Goal: Task Accomplishment & Management: Manage account settings

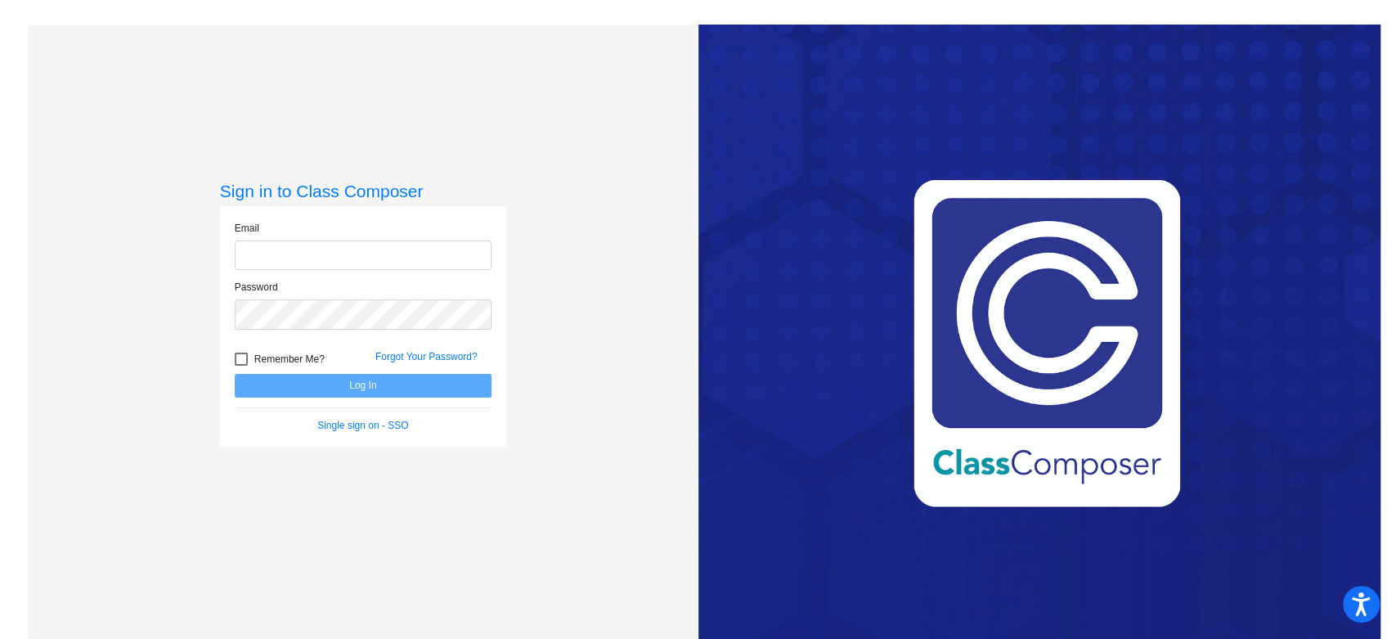
click at [381, 261] on input "email" at bounding box center [363, 255] width 257 height 30
type input "[EMAIL_ADDRESS][DOMAIN_NAME]"
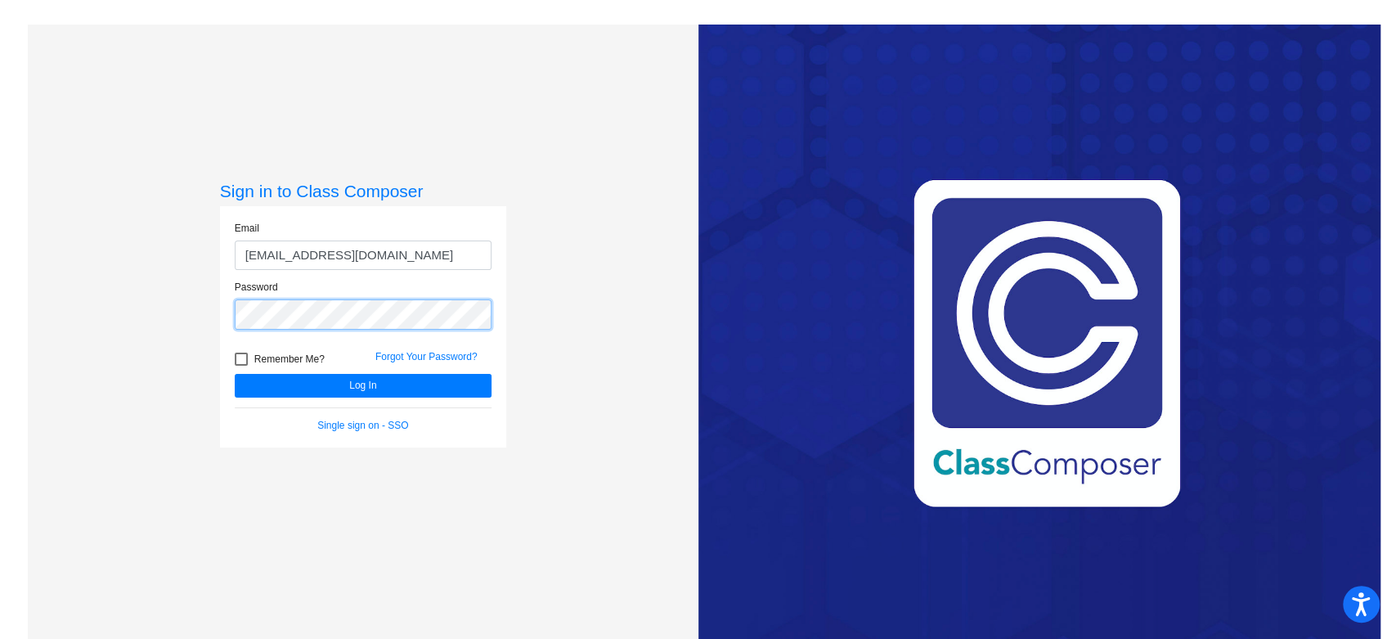
click at [235, 374] on button "Log In" at bounding box center [363, 386] width 257 height 24
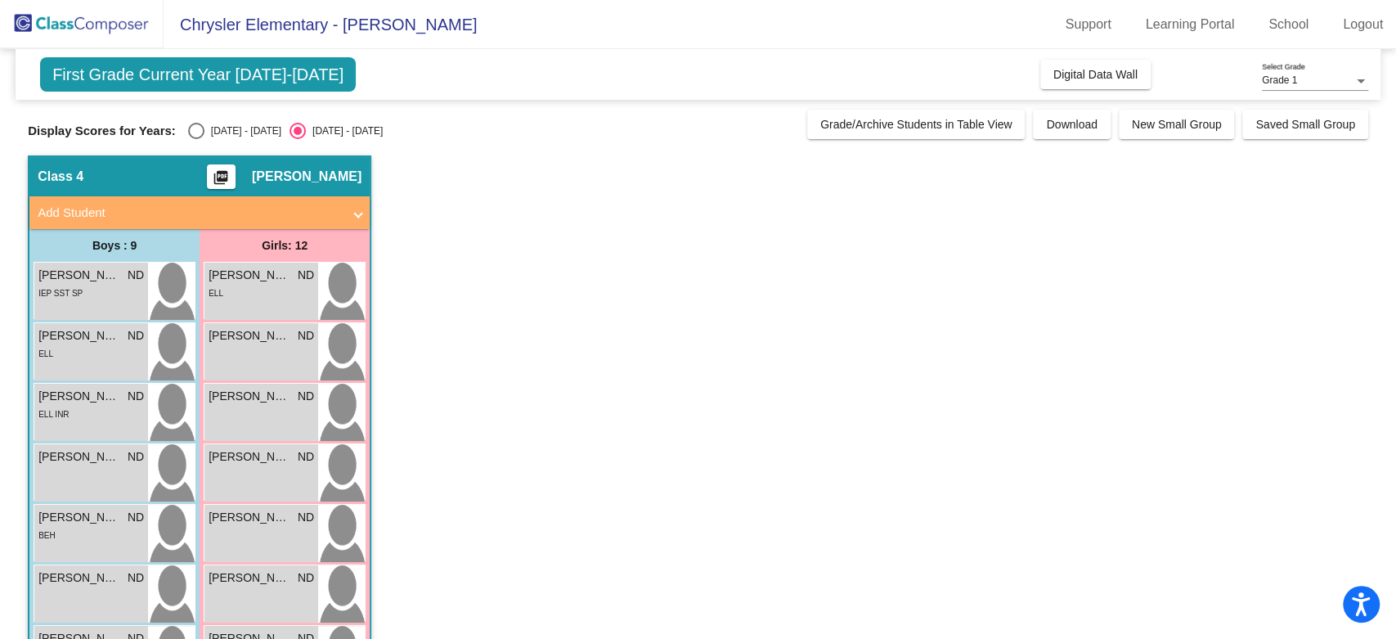
click at [198, 127] on div "Select an option" at bounding box center [196, 131] width 16 height 16
click at [196, 139] on input "[DATE] - [DATE]" at bounding box center [195, 139] width 1 height 1
radio input "true"
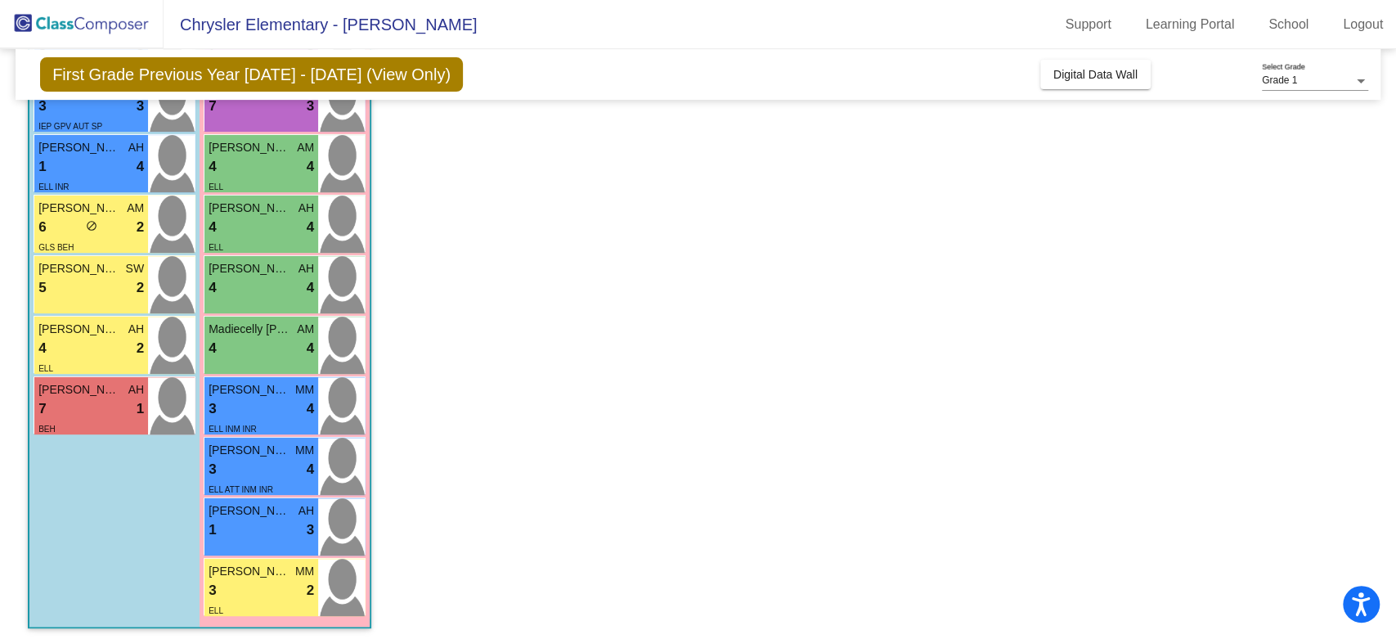
scroll to position [374, 0]
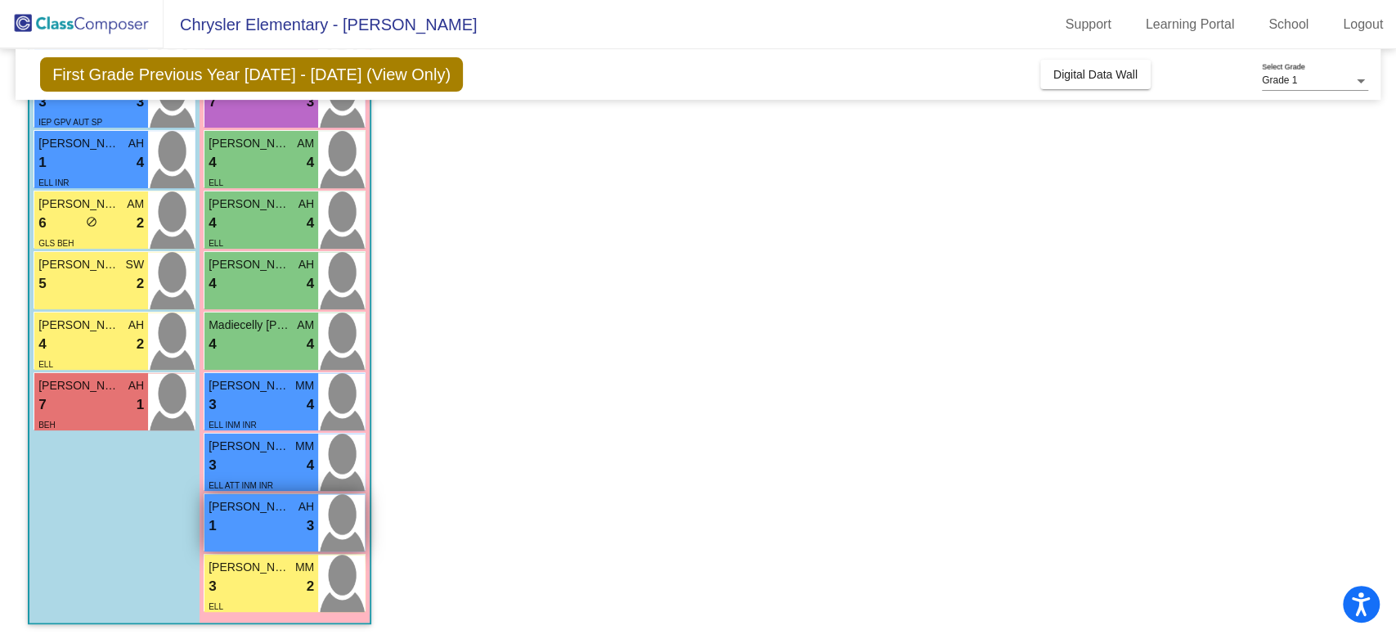
click at [268, 532] on div "1 lock do_not_disturb_alt 3" at bounding box center [262, 525] width 106 height 21
click at [261, 502] on span "[PERSON_NAME]" at bounding box center [250, 506] width 82 height 17
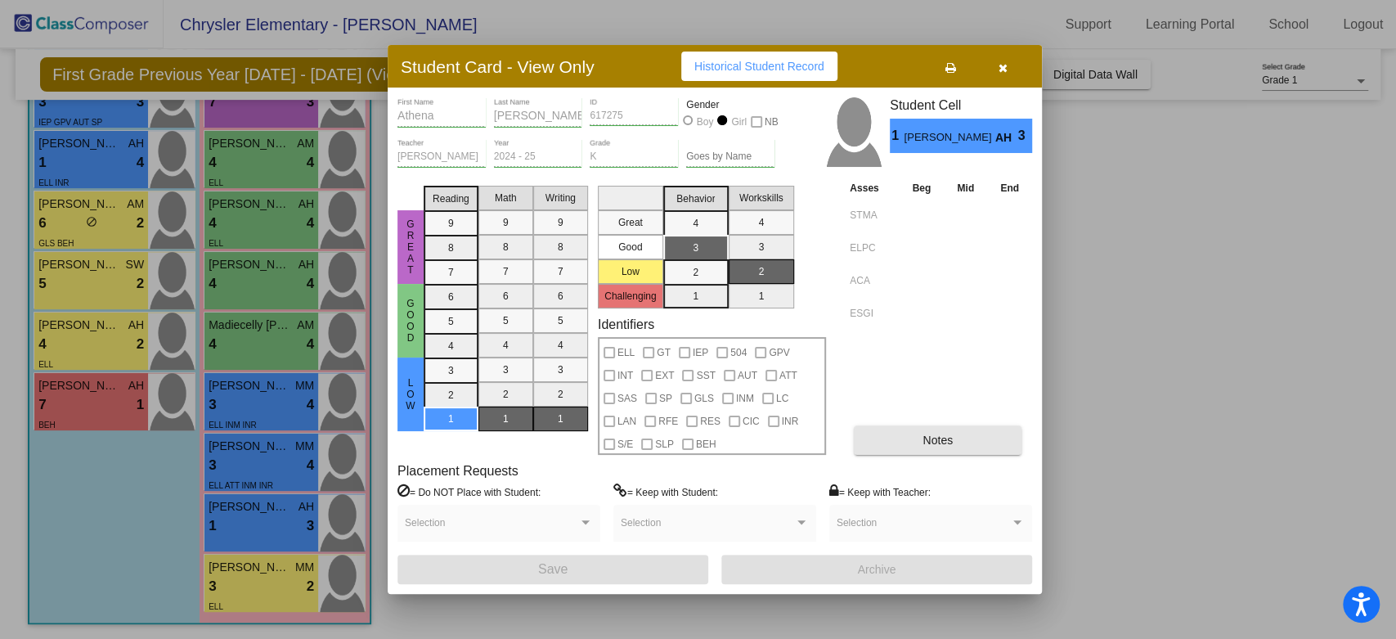
click at [959, 438] on button "Notes" at bounding box center [938, 439] width 168 height 29
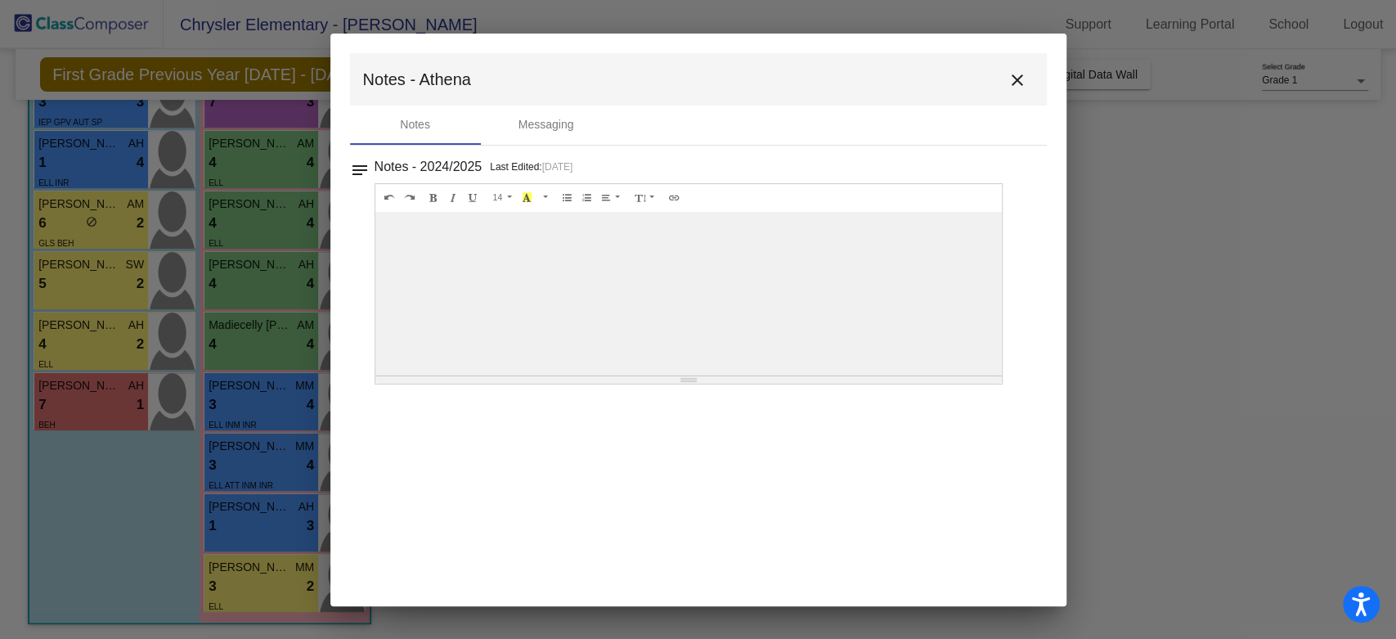
click at [1011, 83] on mat-icon "close" at bounding box center [1018, 80] width 20 height 20
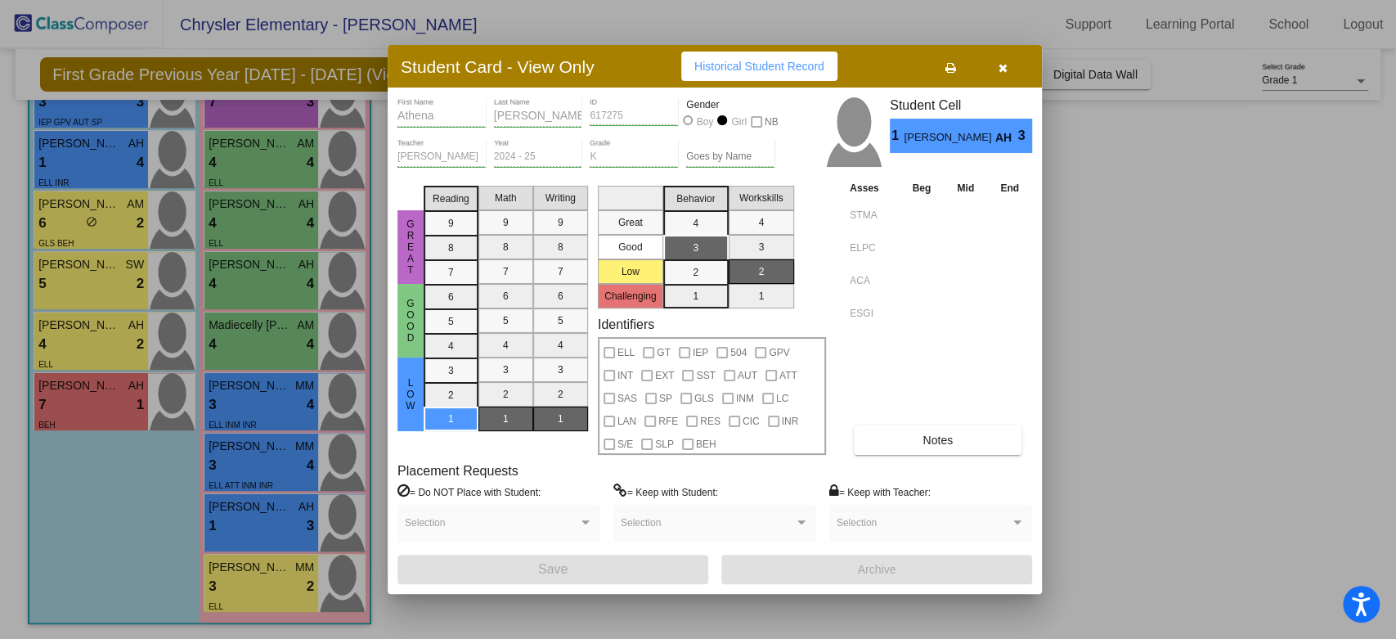
click at [995, 65] on button "button" at bounding box center [1003, 66] width 52 height 29
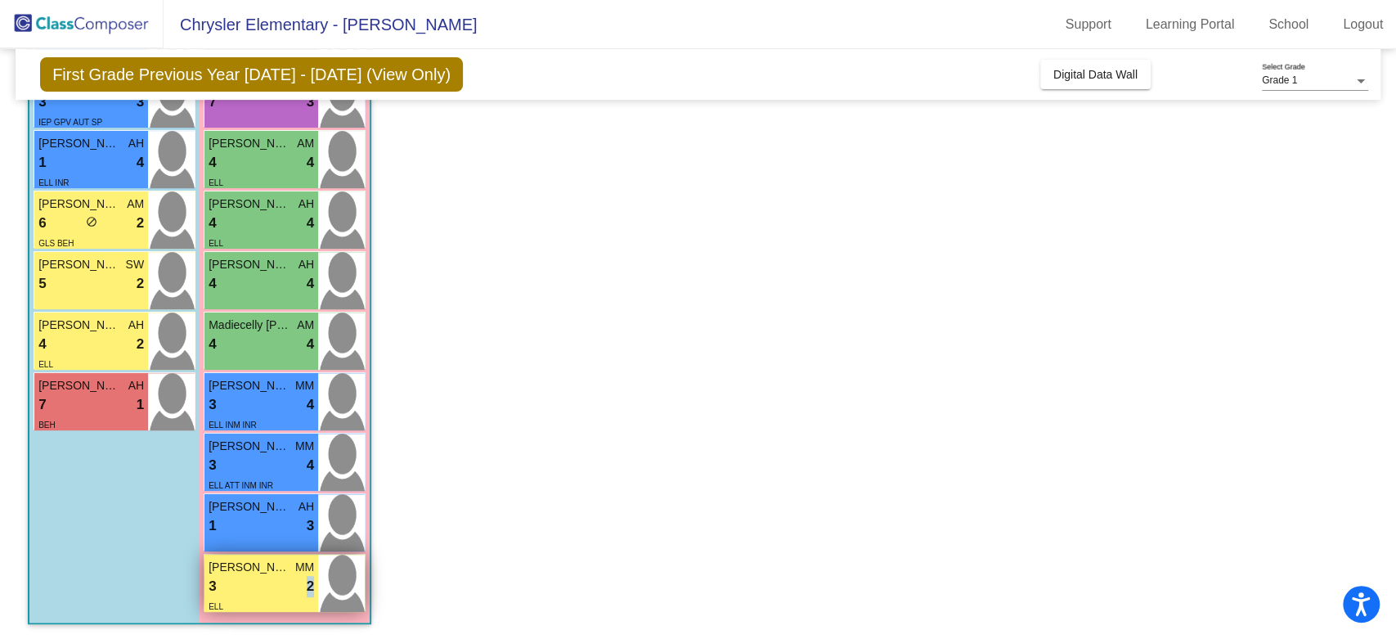
click at [292, 590] on div "3 lock do_not_disturb_alt 2" at bounding box center [262, 586] width 106 height 21
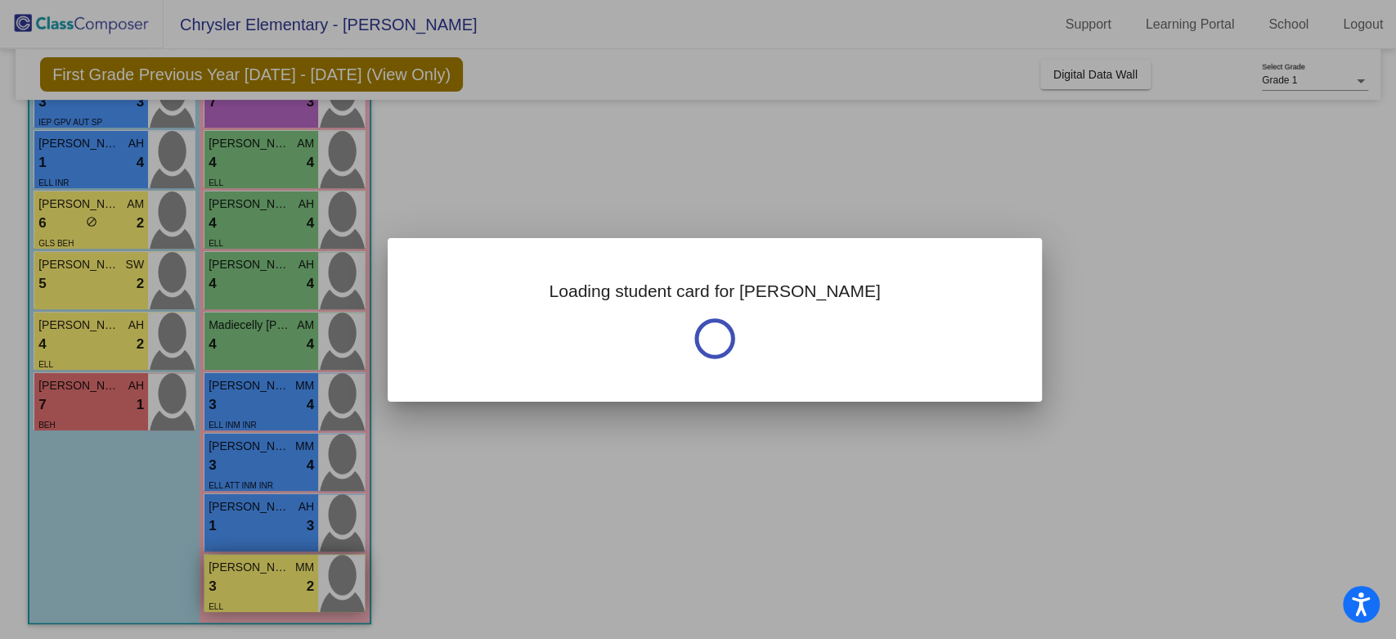
click at [292, 590] on div at bounding box center [698, 319] width 1396 height 639
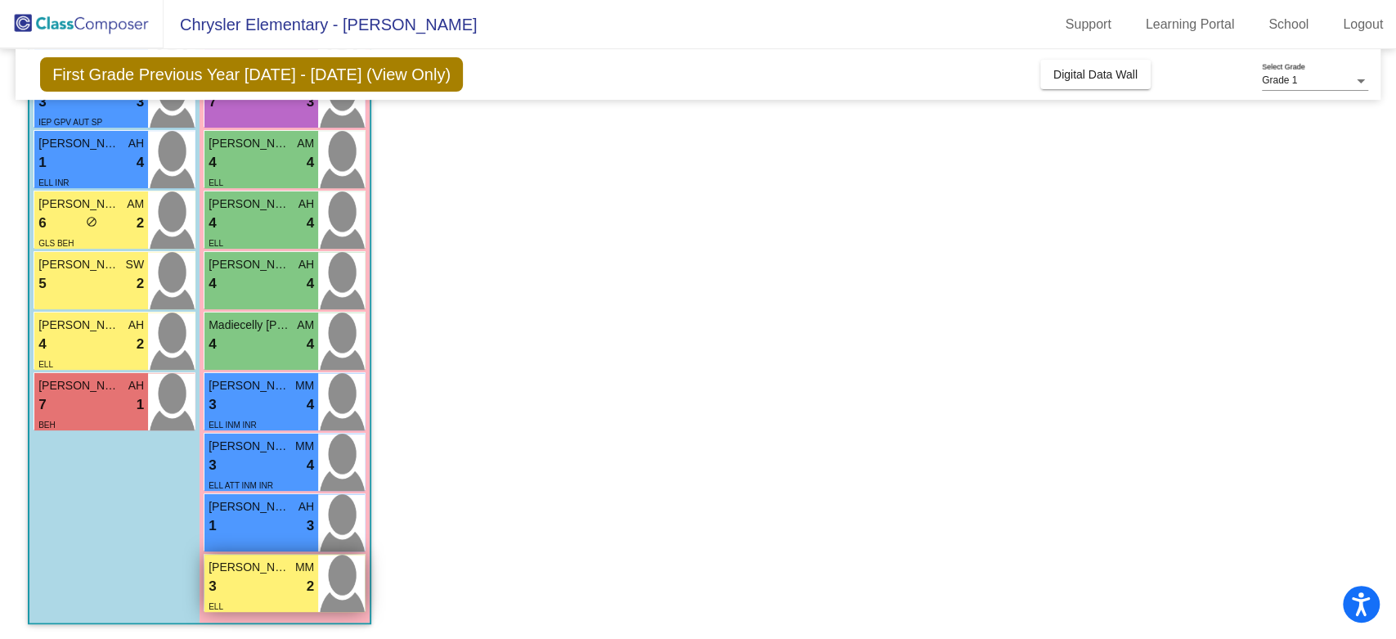
click at [292, 590] on div "3 lock do_not_disturb_alt 2" at bounding box center [262, 586] width 106 height 21
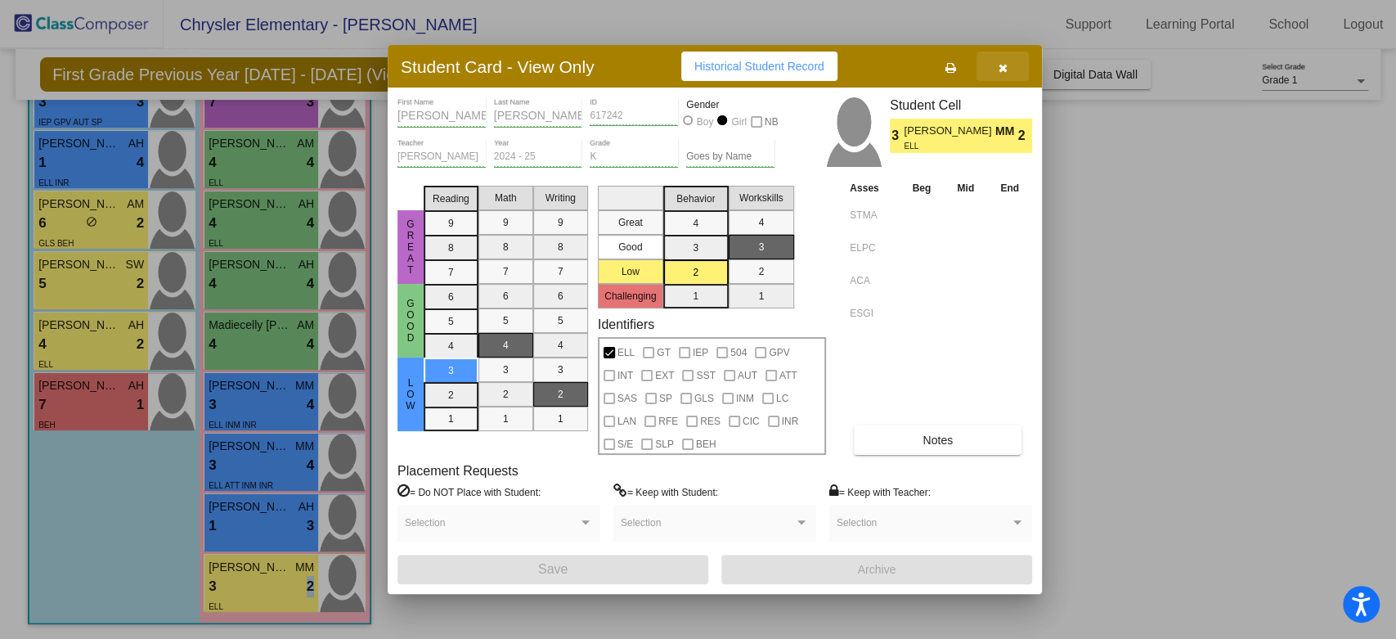
click at [1005, 60] on span "button" at bounding box center [1003, 66] width 9 height 13
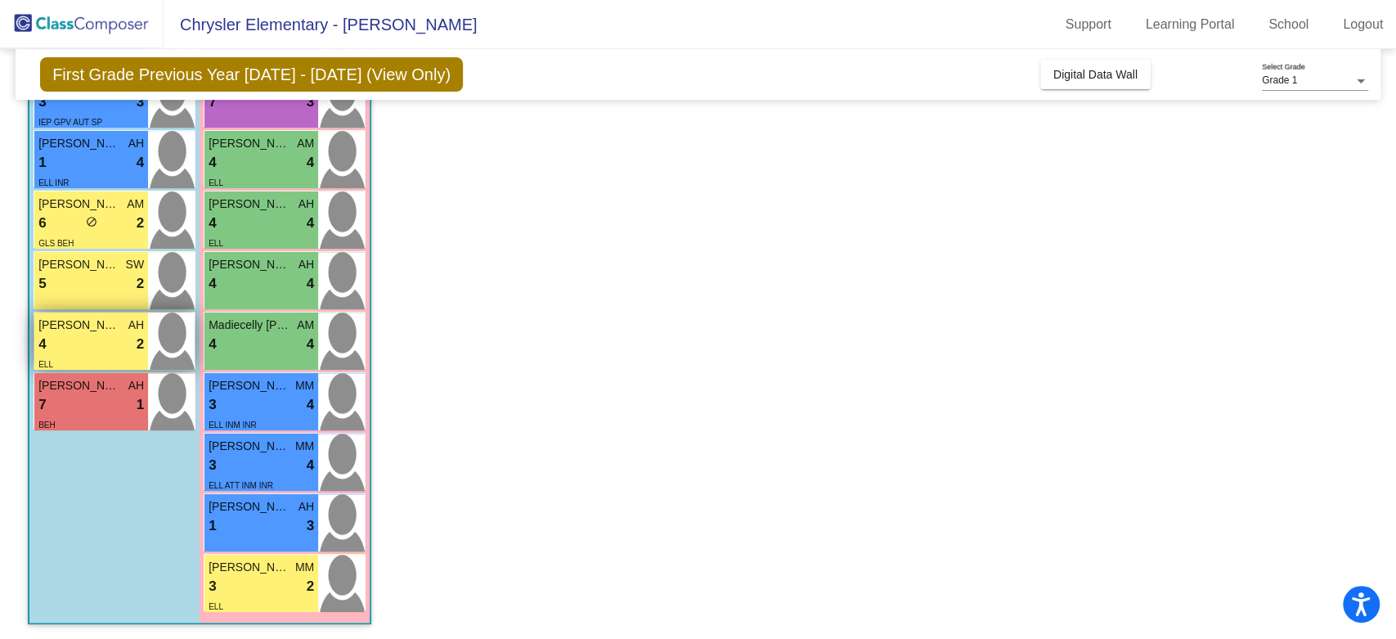
click at [107, 325] on span "[PERSON_NAME]" at bounding box center [79, 325] width 82 height 17
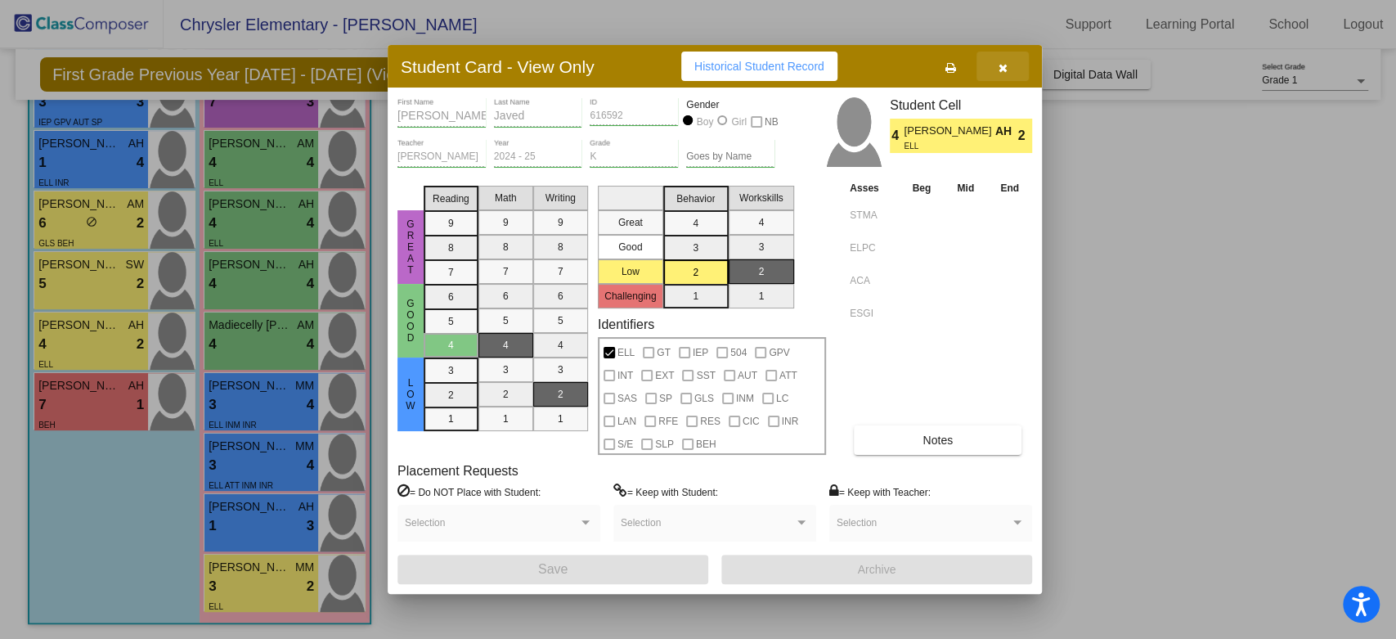
click at [1004, 62] on icon "button" at bounding box center [1003, 67] width 9 height 11
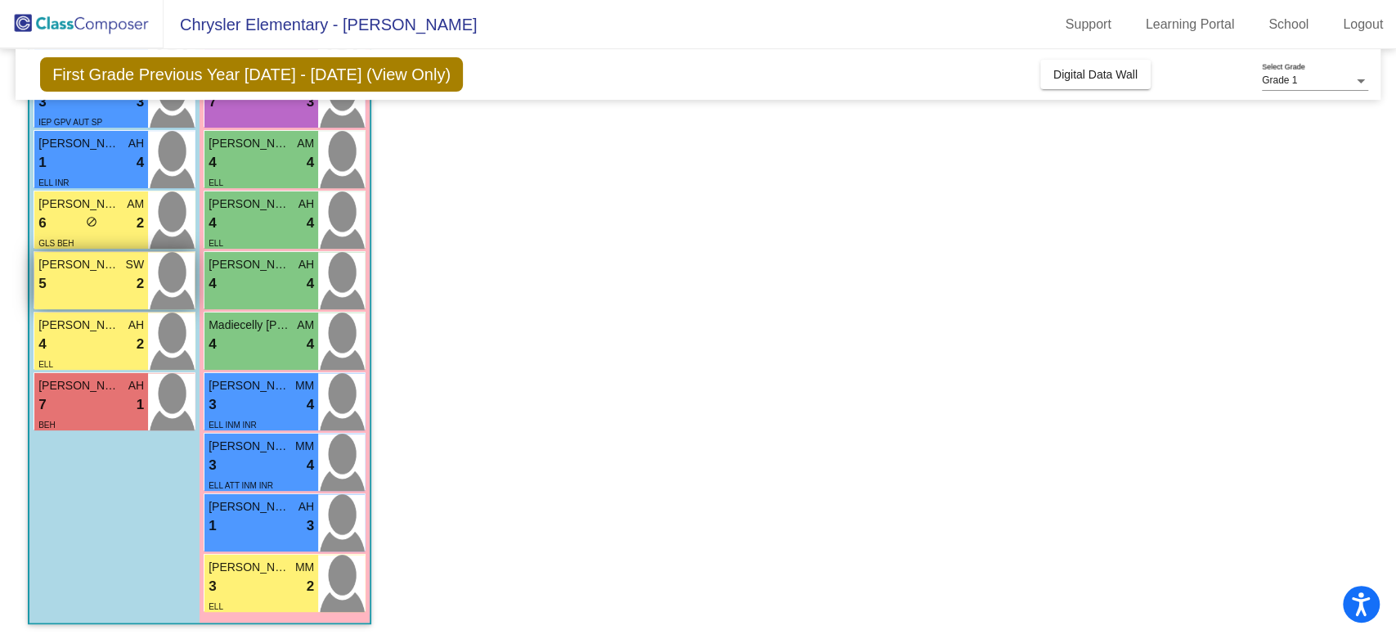
click at [102, 290] on div "5 lock do_not_disturb_alt 2" at bounding box center [91, 283] width 106 height 21
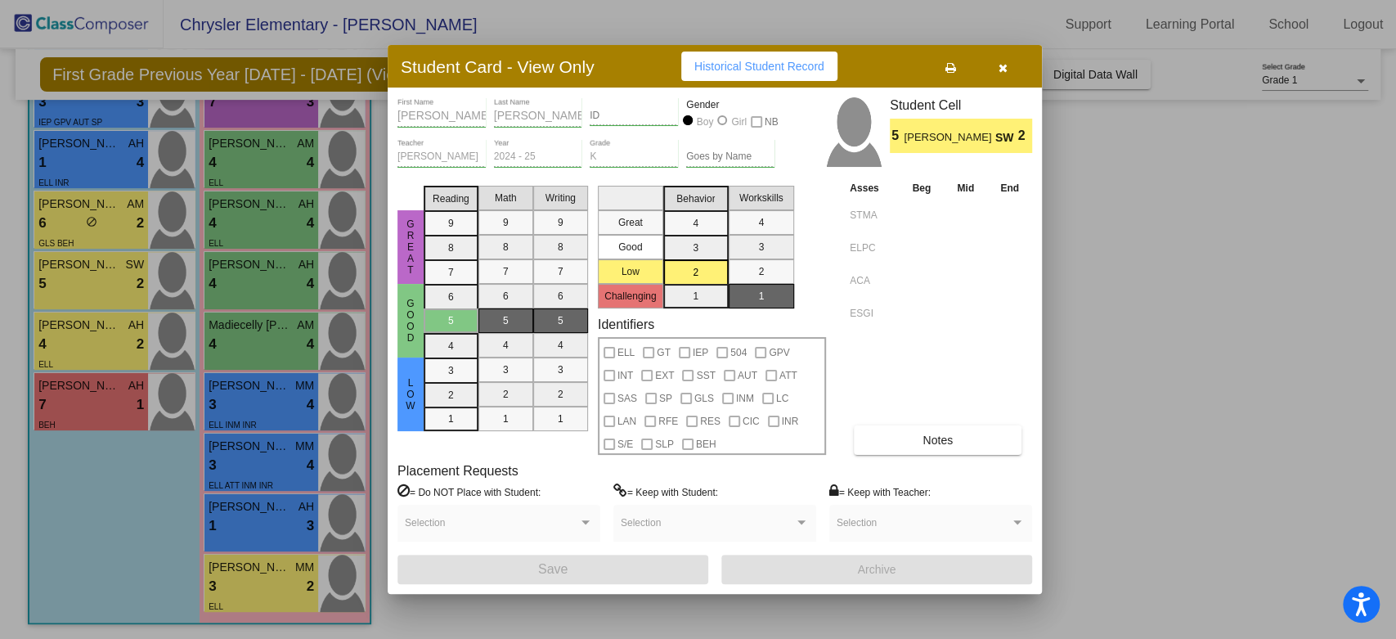
click at [999, 77] on button "button" at bounding box center [1003, 66] width 52 height 29
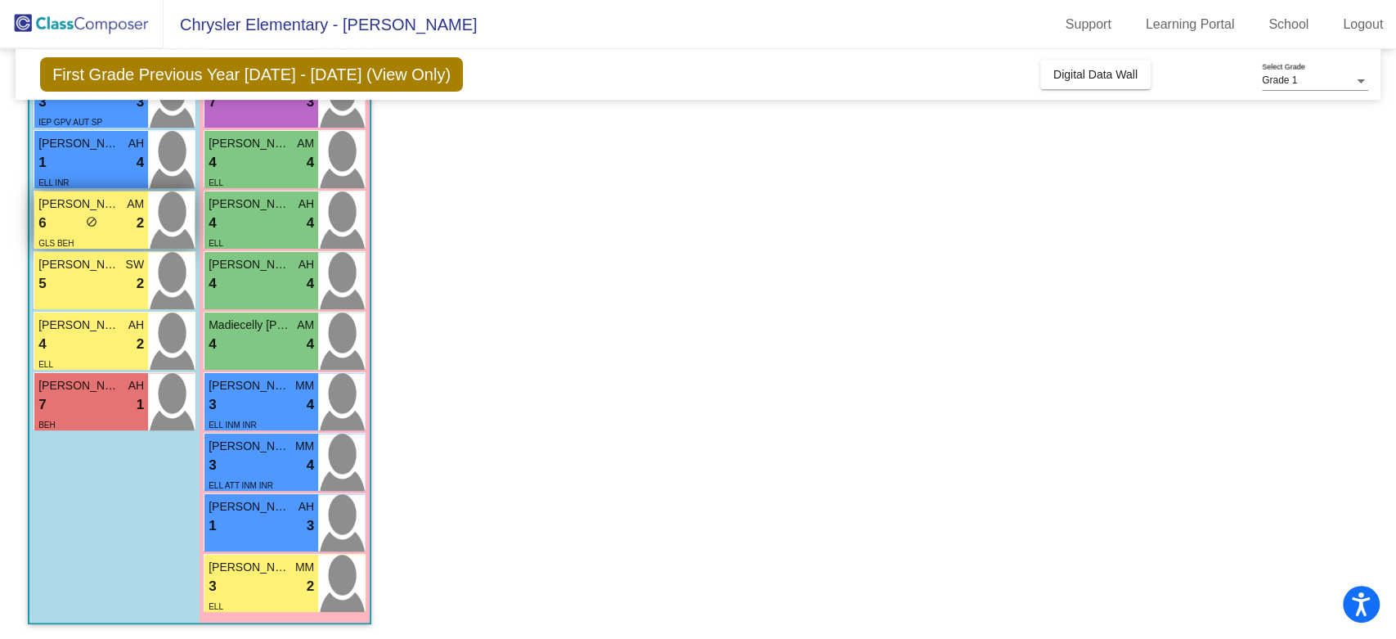
click at [105, 208] on span "[PERSON_NAME]" at bounding box center [79, 203] width 82 height 17
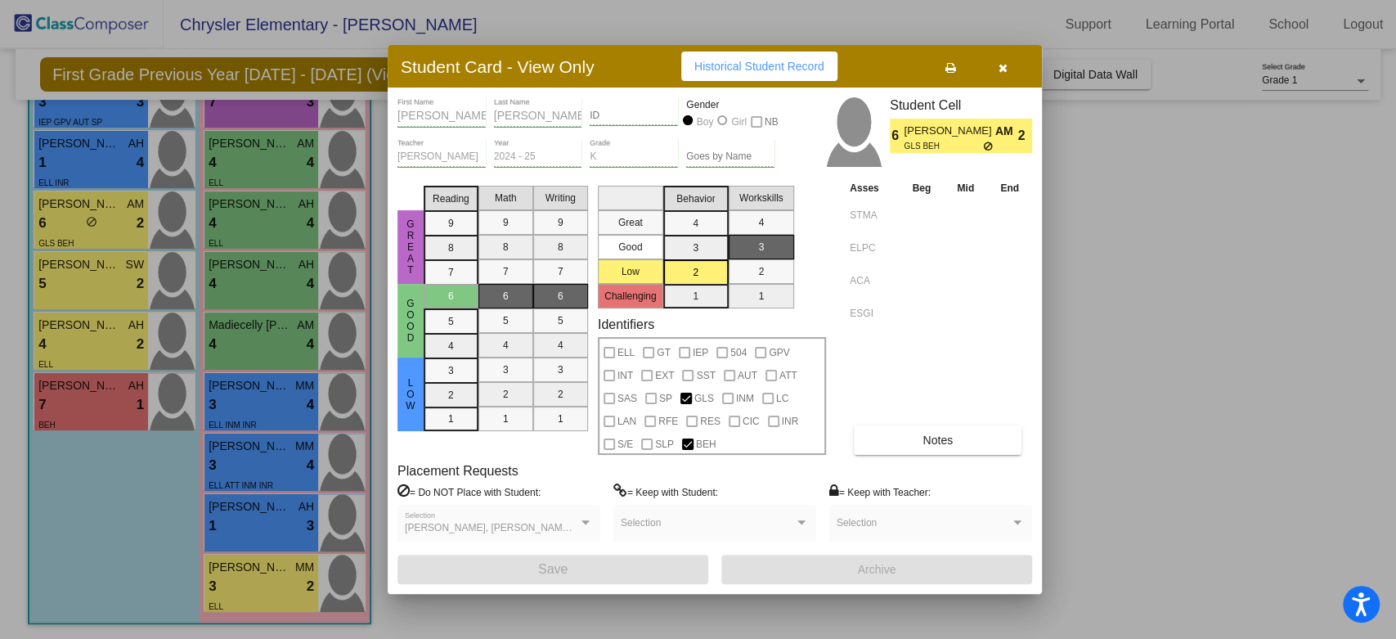
click at [996, 439] on button "Notes" at bounding box center [938, 439] width 168 height 29
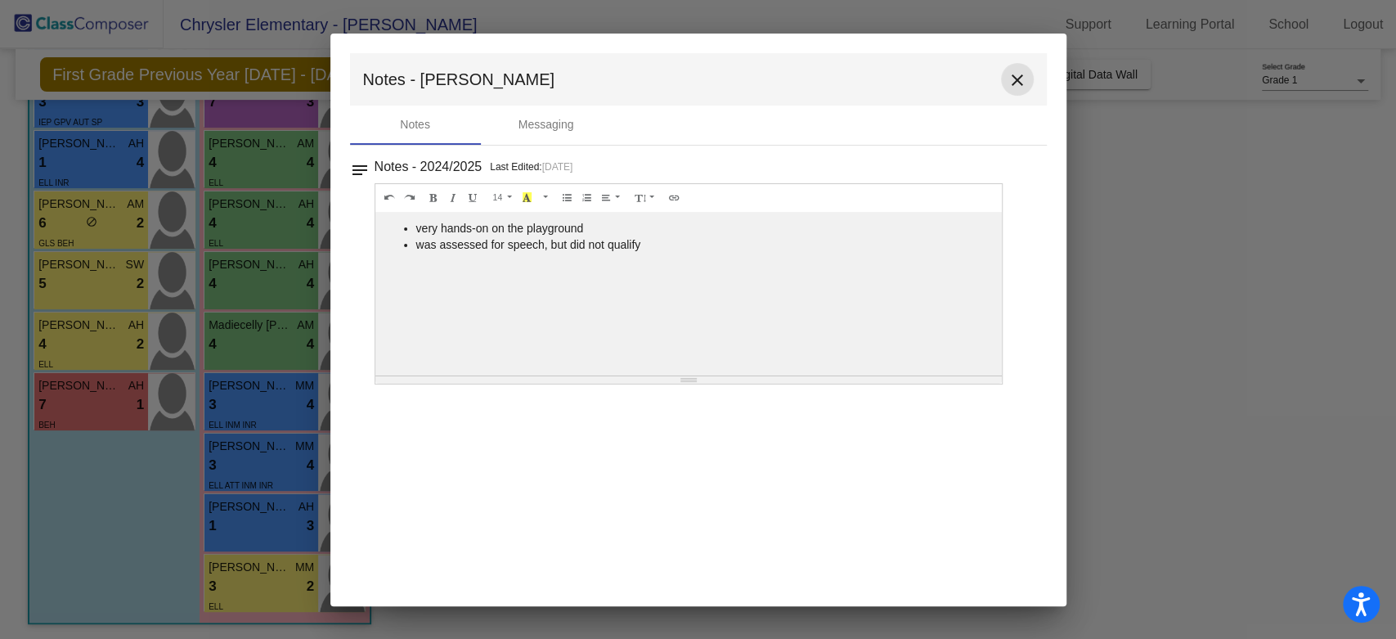
click at [1014, 81] on mat-icon "close" at bounding box center [1018, 80] width 20 height 20
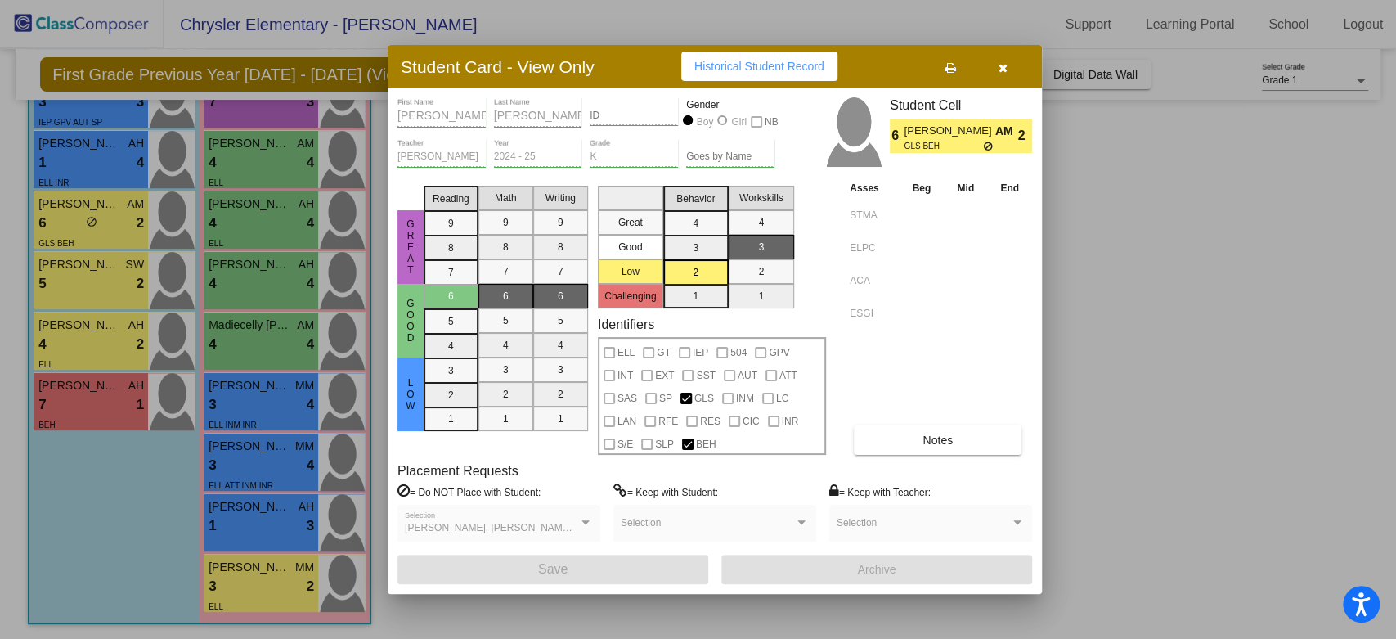
click at [995, 61] on button "button" at bounding box center [1003, 66] width 52 height 29
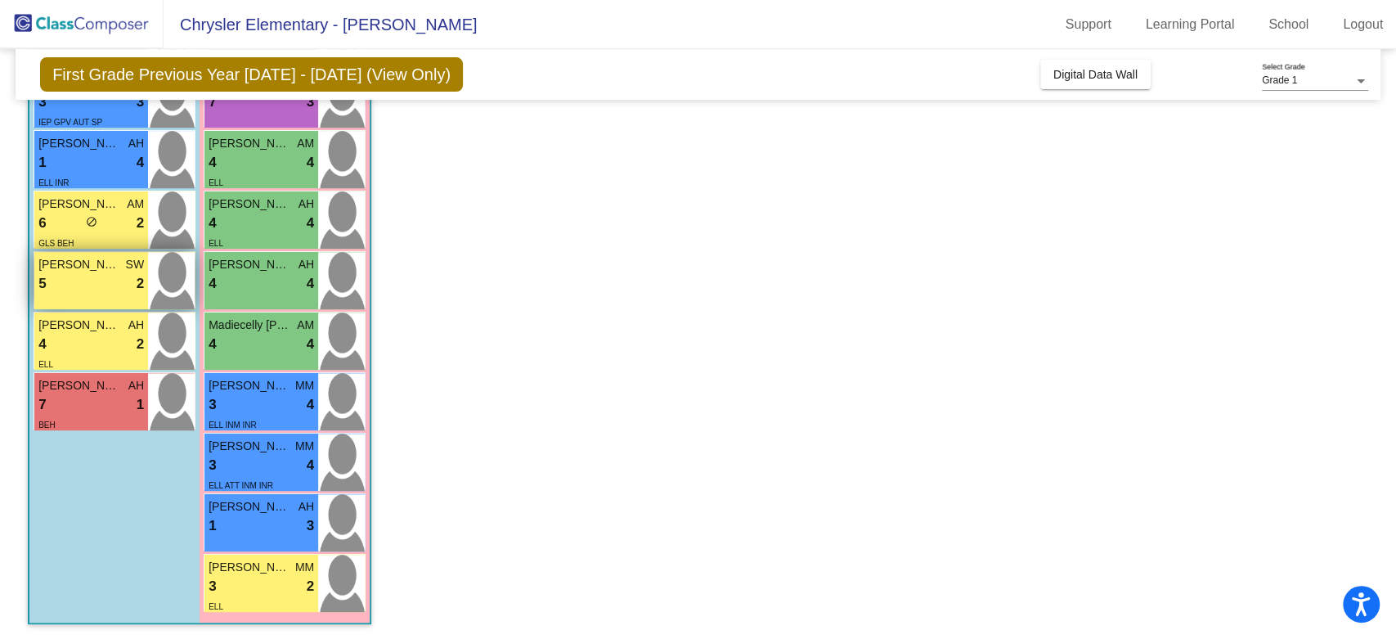
click at [105, 284] on div "5 lock do_not_disturb_alt 2" at bounding box center [91, 283] width 106 height 21
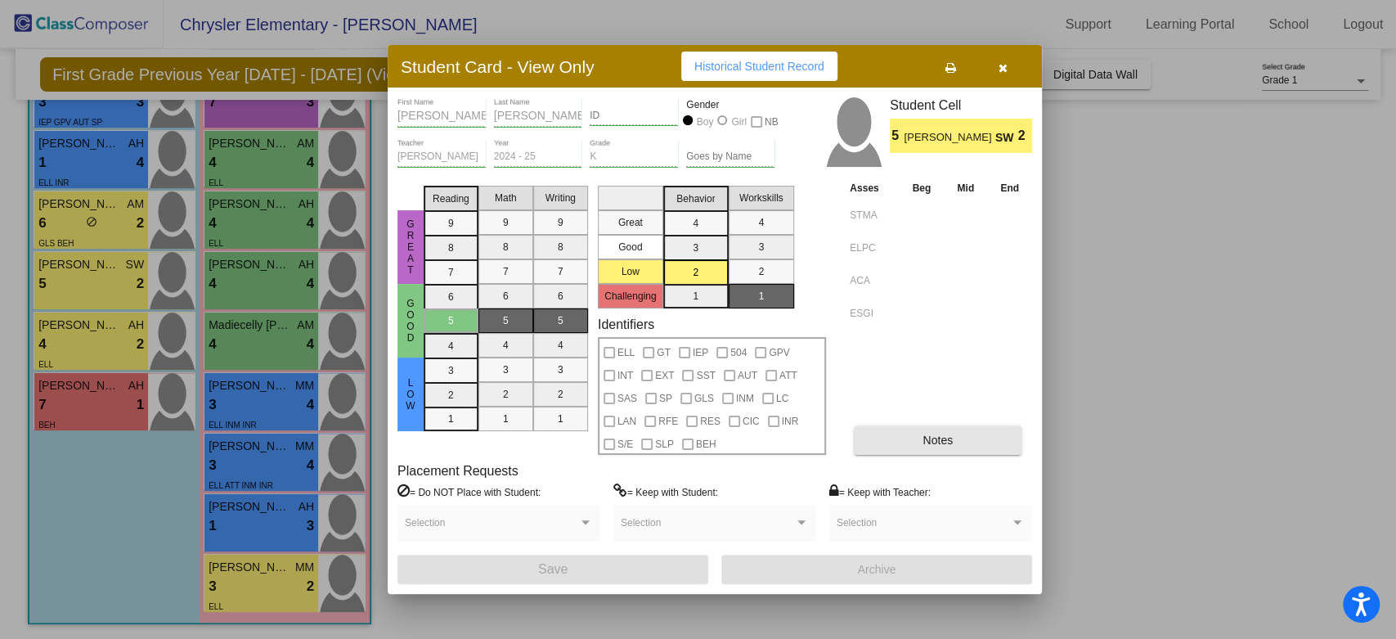
click at [887, 442] on button "Notes" at bounding box center [938, 439] width 168 height 29
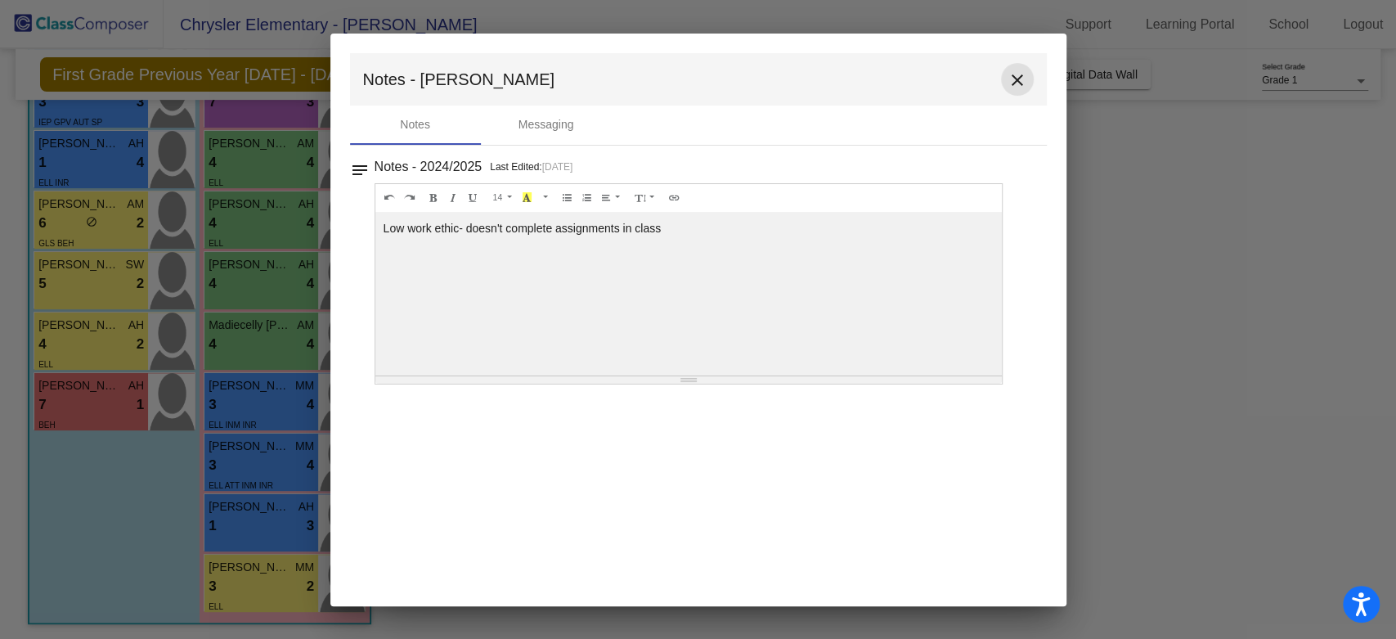
click at [1014, 70] on mat-icon "close" at bounding box center [1018, 80] width 20 height 20
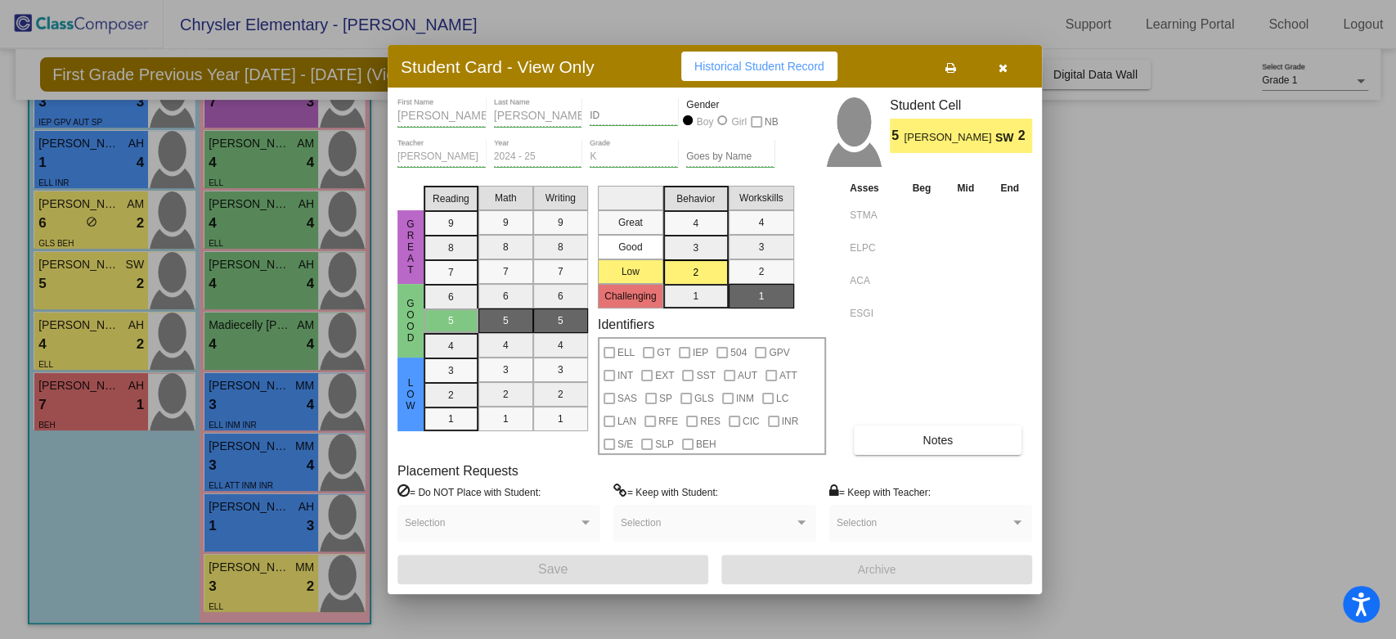
click at [1001, 68] on icon "button" at bounding box center [1003, 67] width 9 height 11
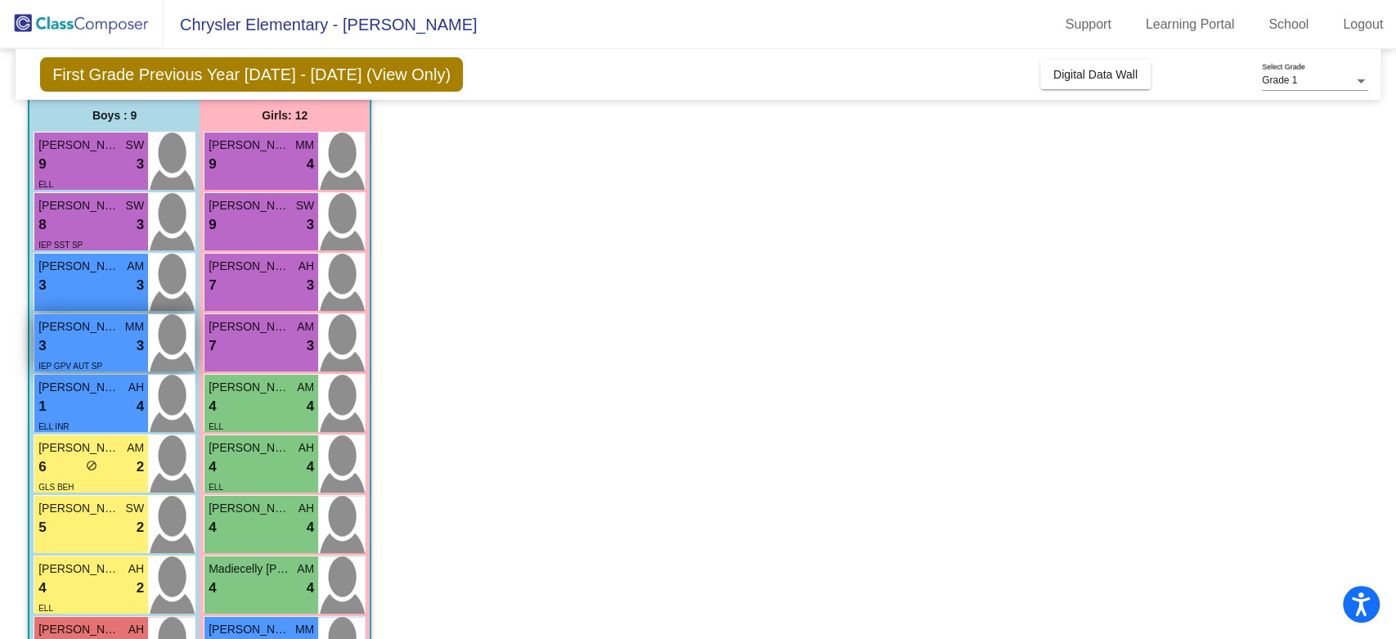
scroll to position [42, 0]
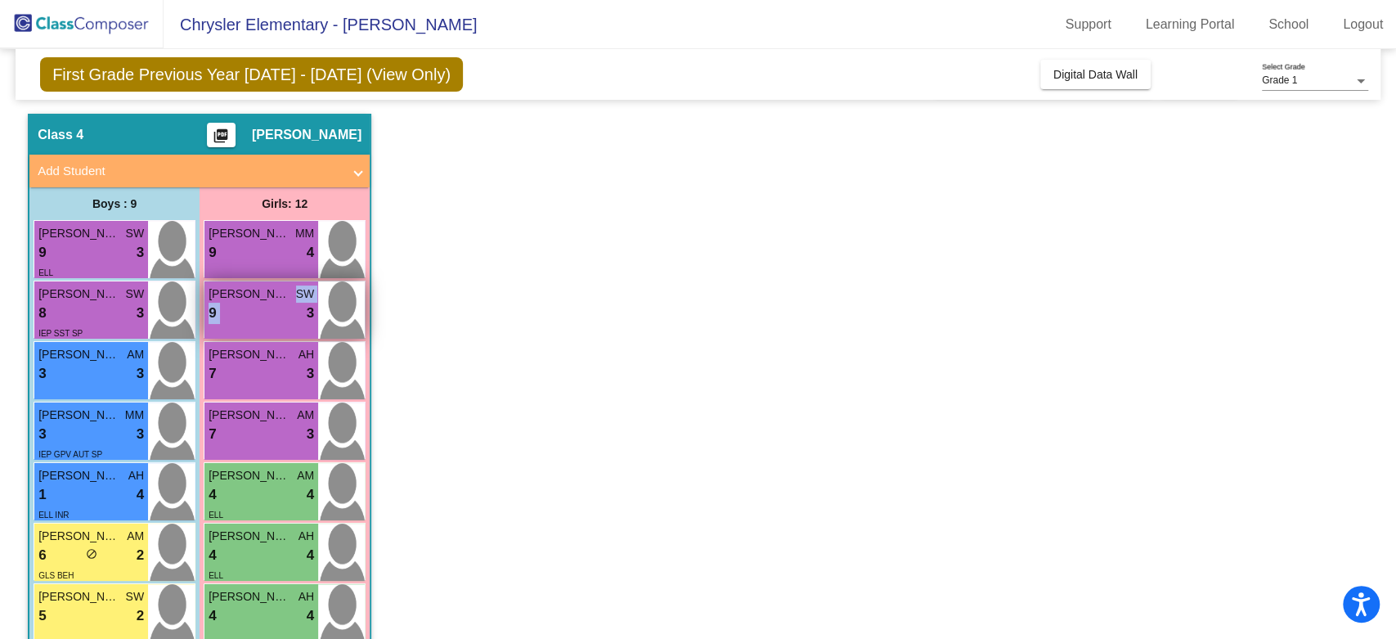
click at [277, 312] on div "[PERSON_NAME] [PERSON_NAME] SW 9 lock do_not_disturb_alt 3" at bounding box center [285, 309] width 162 height 57
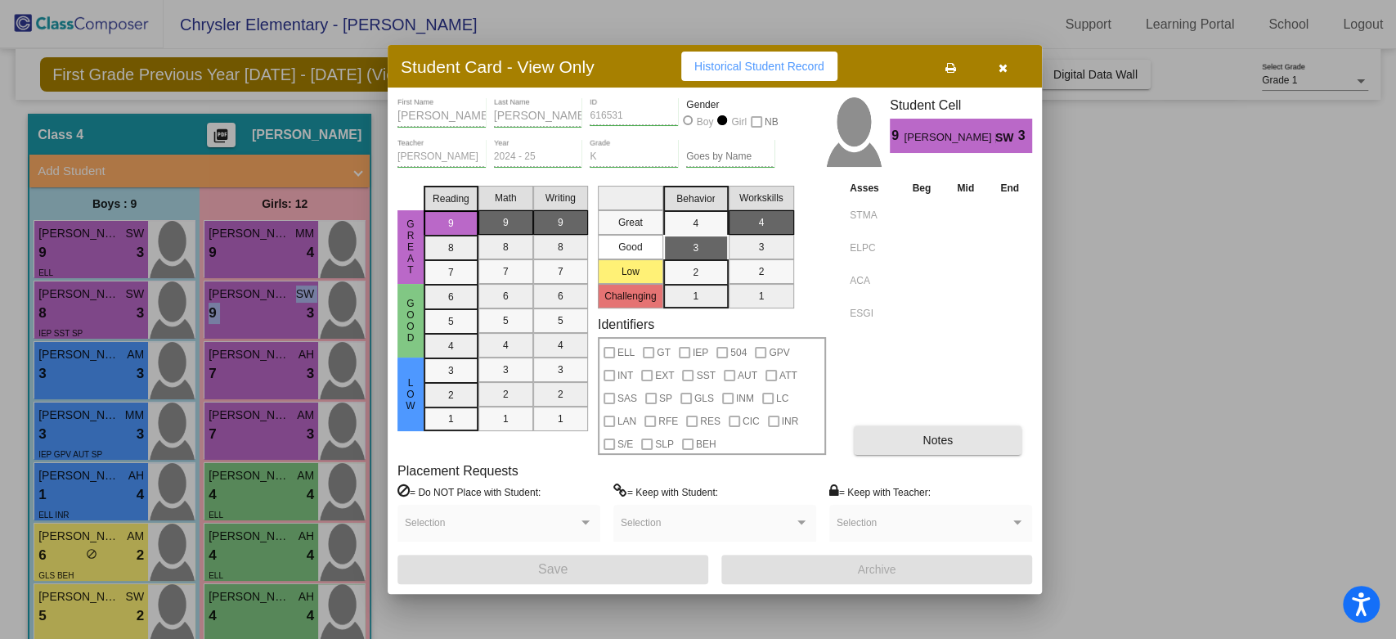
click at [926, 433] on span "Notes" at bounding box center [938, 439] width 30 height 13
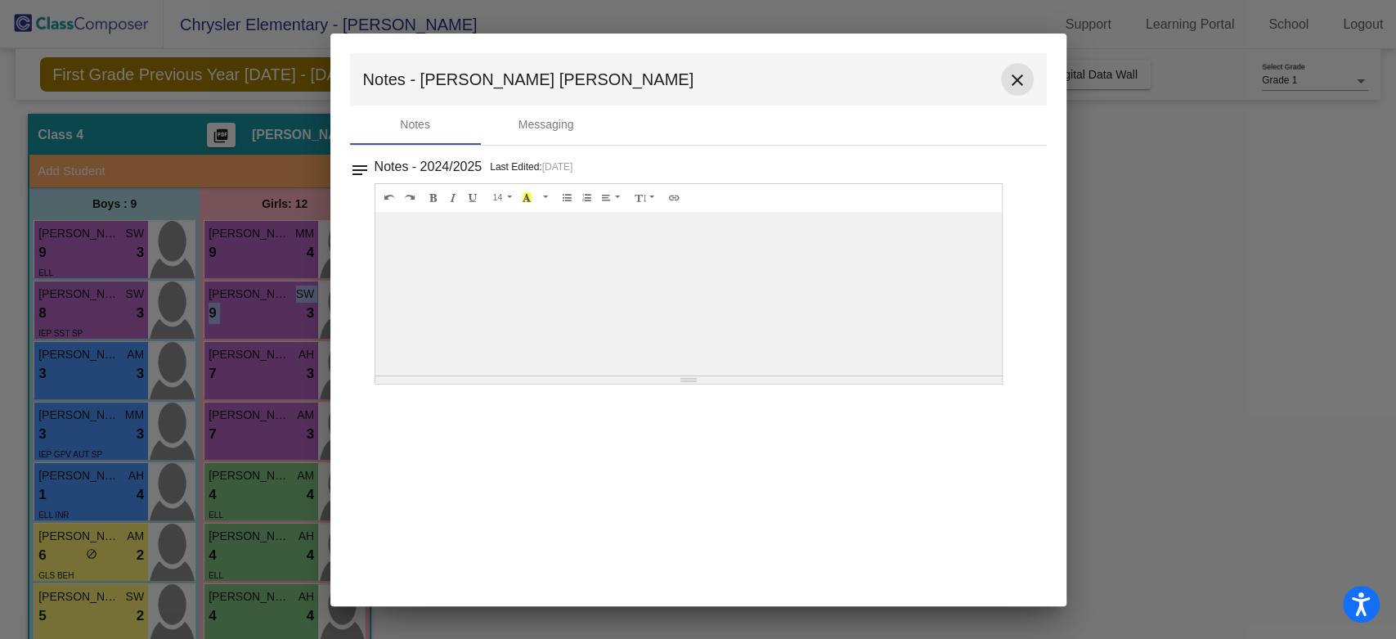
click at [1014, 80] on mat-icon "close" at bounding box center [1018, 80] width 20 height 20
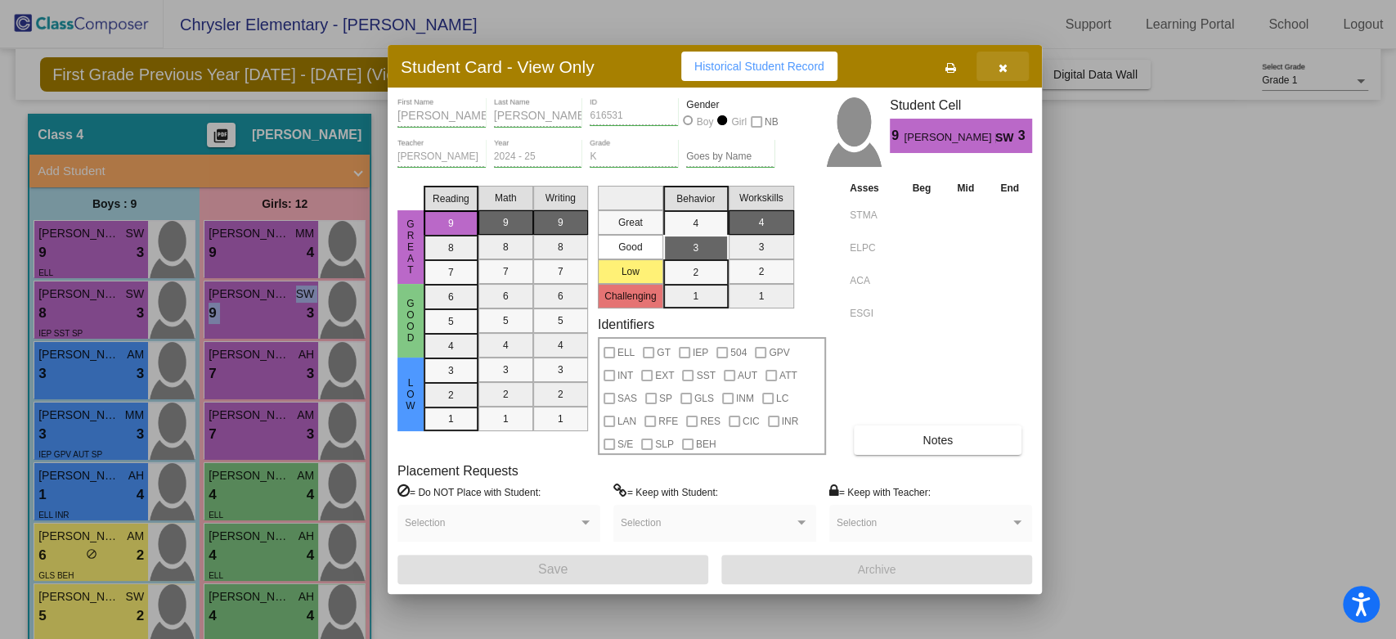
click at [999, 68] on icon "button" at bounding box center [1003, 67] width 9 height 11
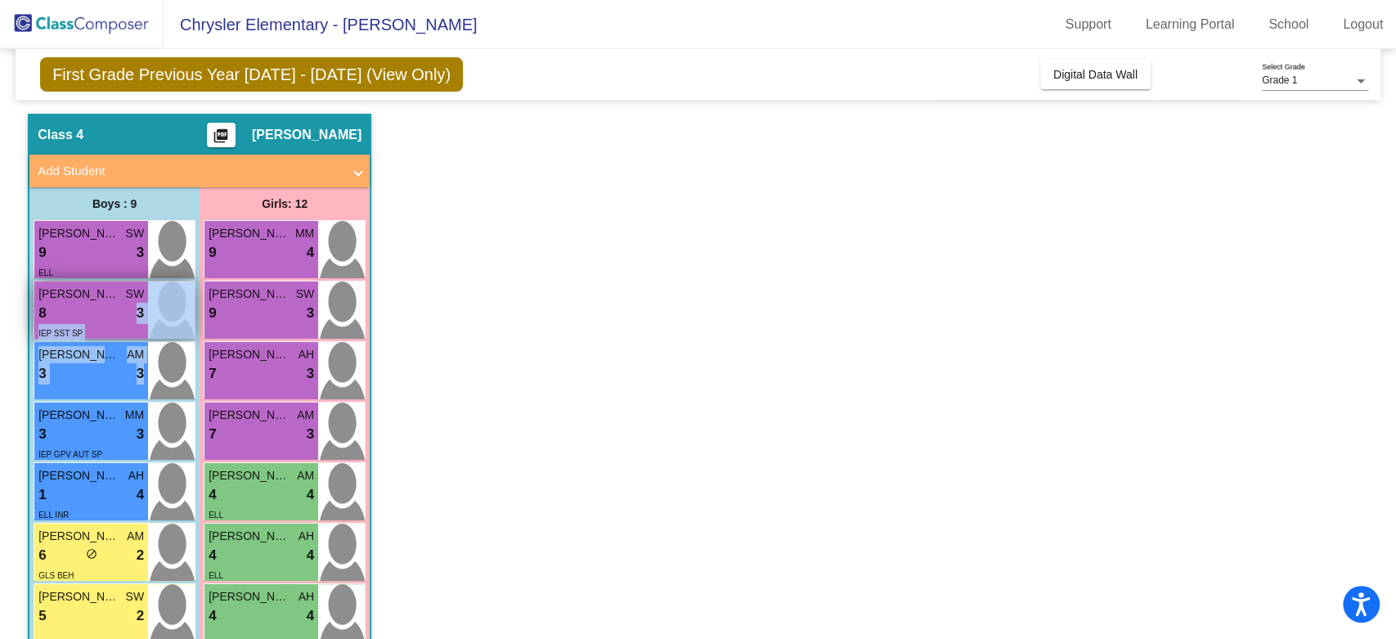
click at [61, 321] on div "8 lock do_not_disturb_alt 3" at bounding box center [91, 313] width 106 height 21
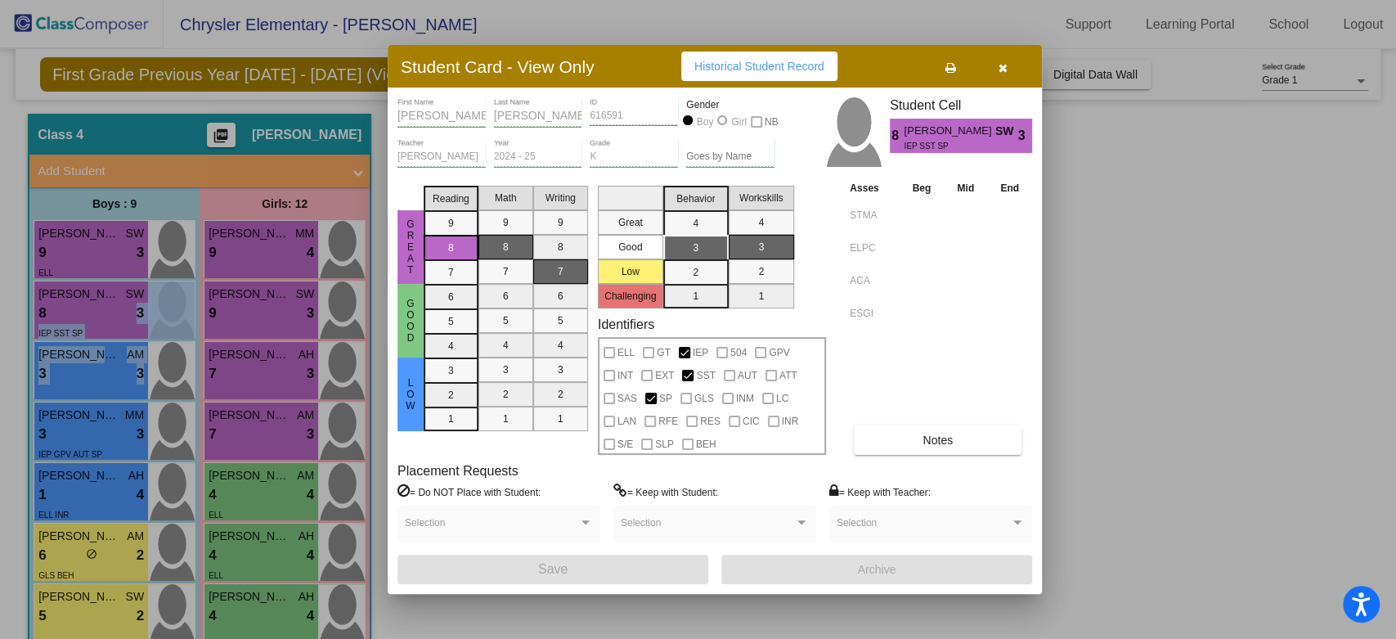
click at [860, 430] on button "Notes" at bounding box center [938, 439] width 168 height 29
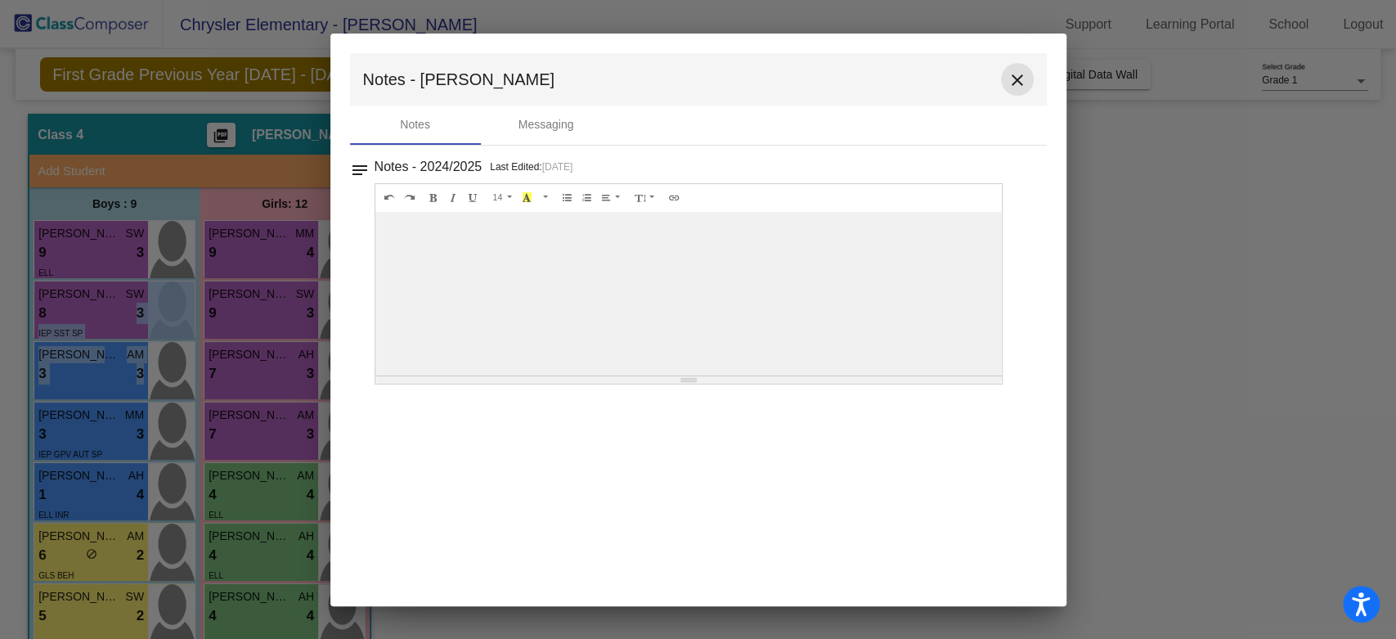
click at [1023, 76] on mat-icon "close" at bounding box center [1018, 80] width 20 height 20
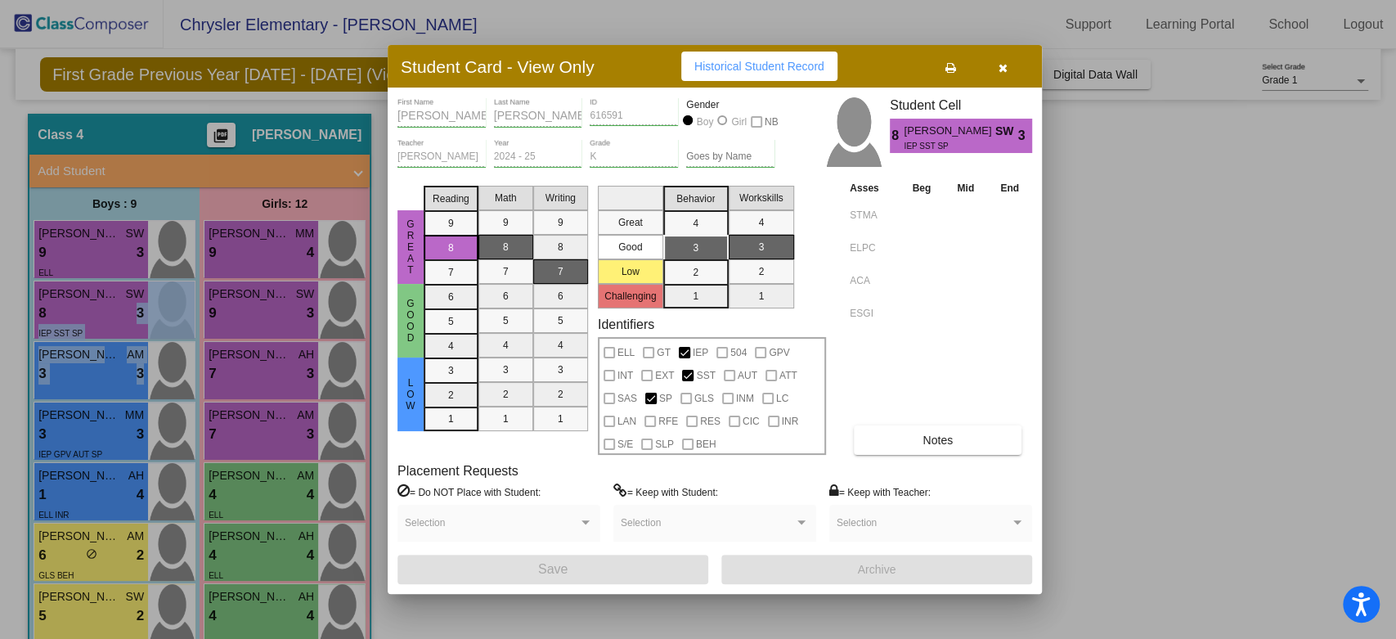
click at [999, 66] on icon "button" at bounding box center [1003, 67] width 9 height 11
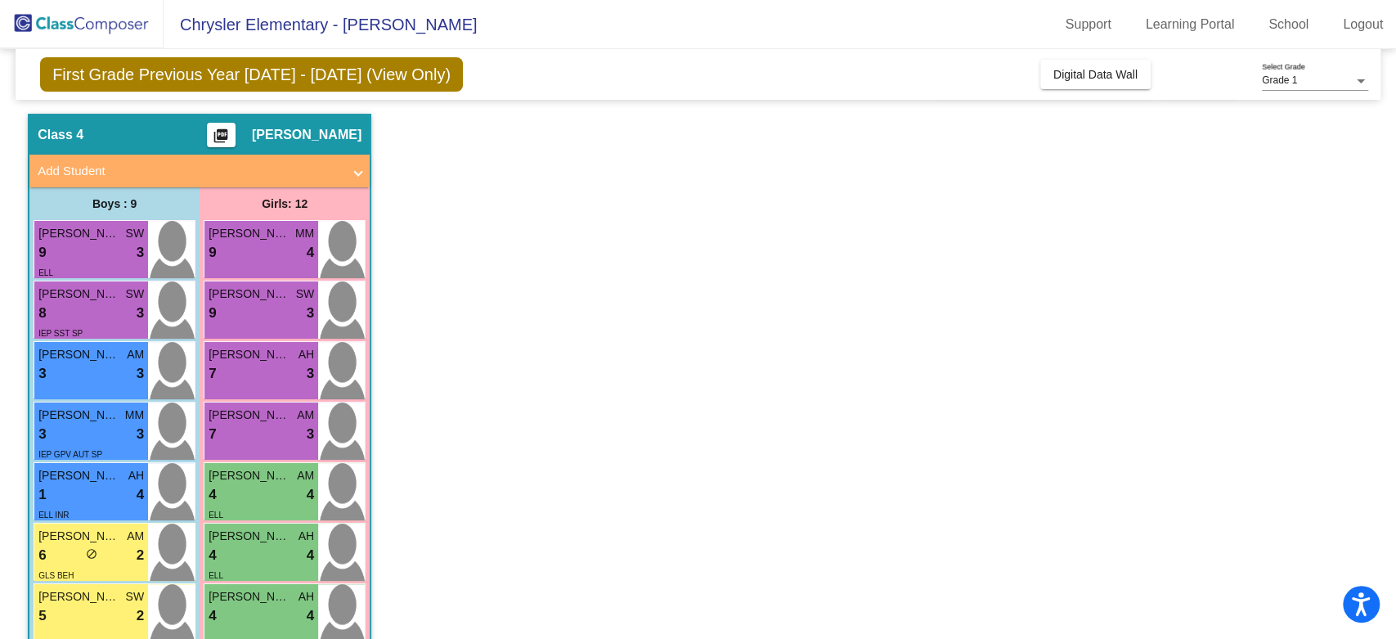
click at [497, 345] on app-classroom "Class 4 picture_as_pdf [PERSON_NAME] Add Student First Name Last Name Student I…" at bounding box center [698, 543] width 1341 height 859
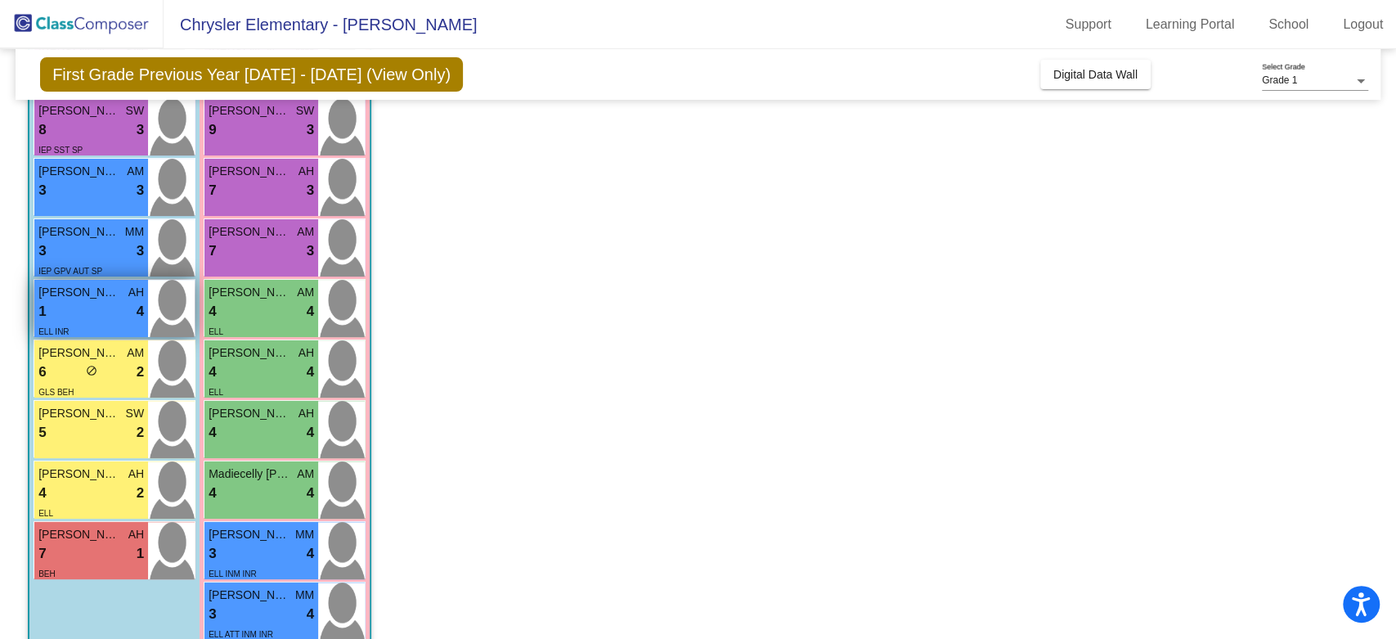
scroll to position [214, 0]
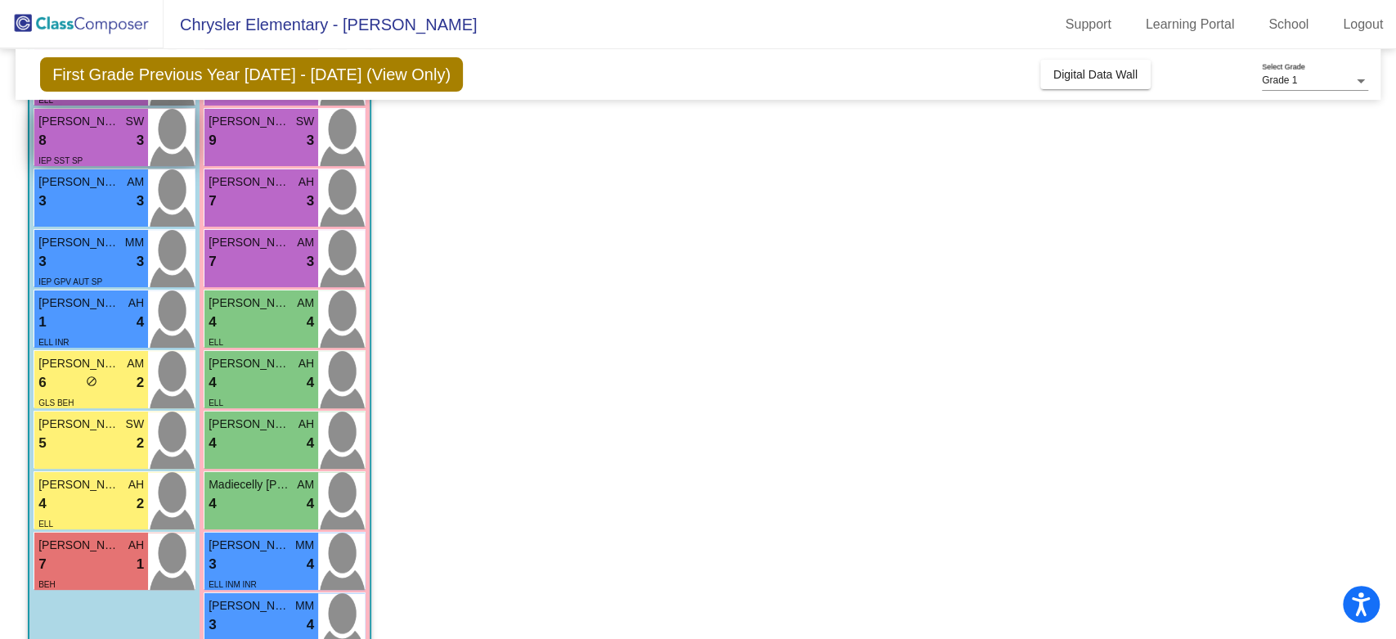
click at [97, 132] on div "8 lock do_not_disturb_alt 3" at bounding box center [91, 140] width 106 height 21
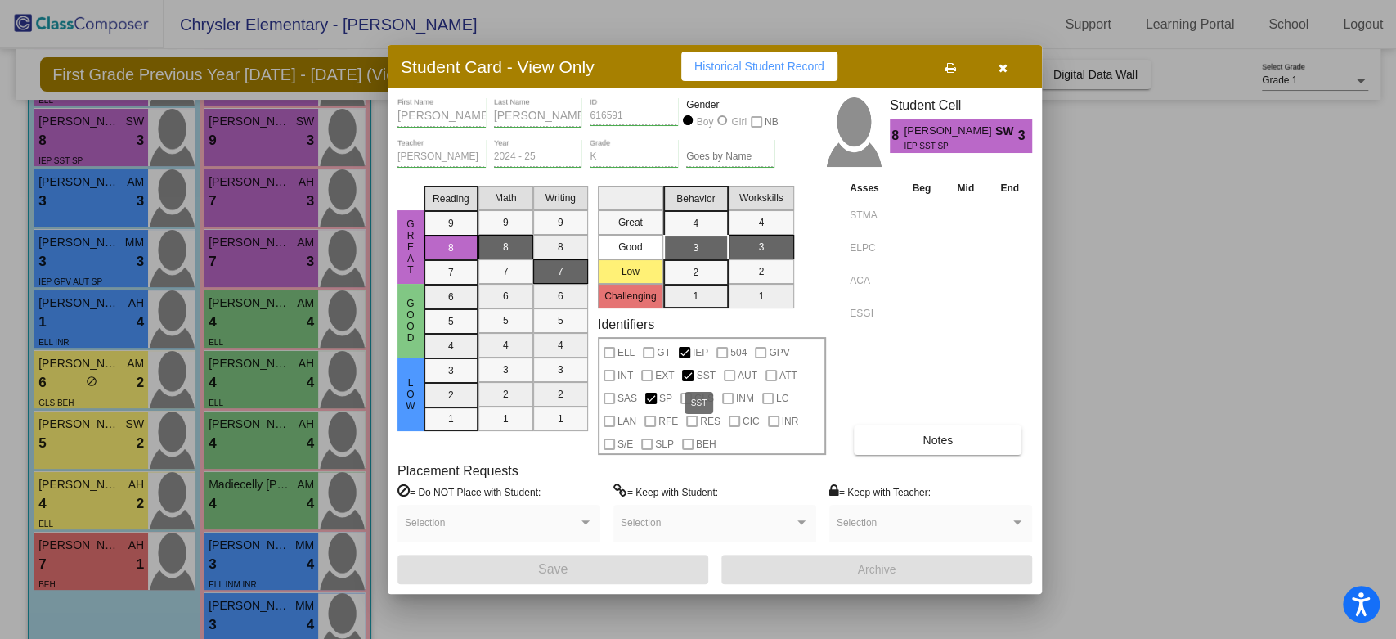
click at [688, 368] on label "SST" at bounding box center [698, 376] width 33 height 20
click at [688, 370] on div at bounding box center [687, 375] width 11 height 11
click at [1001, 59] on button "button" at bounding box center [1003, 66] width 52 height 29
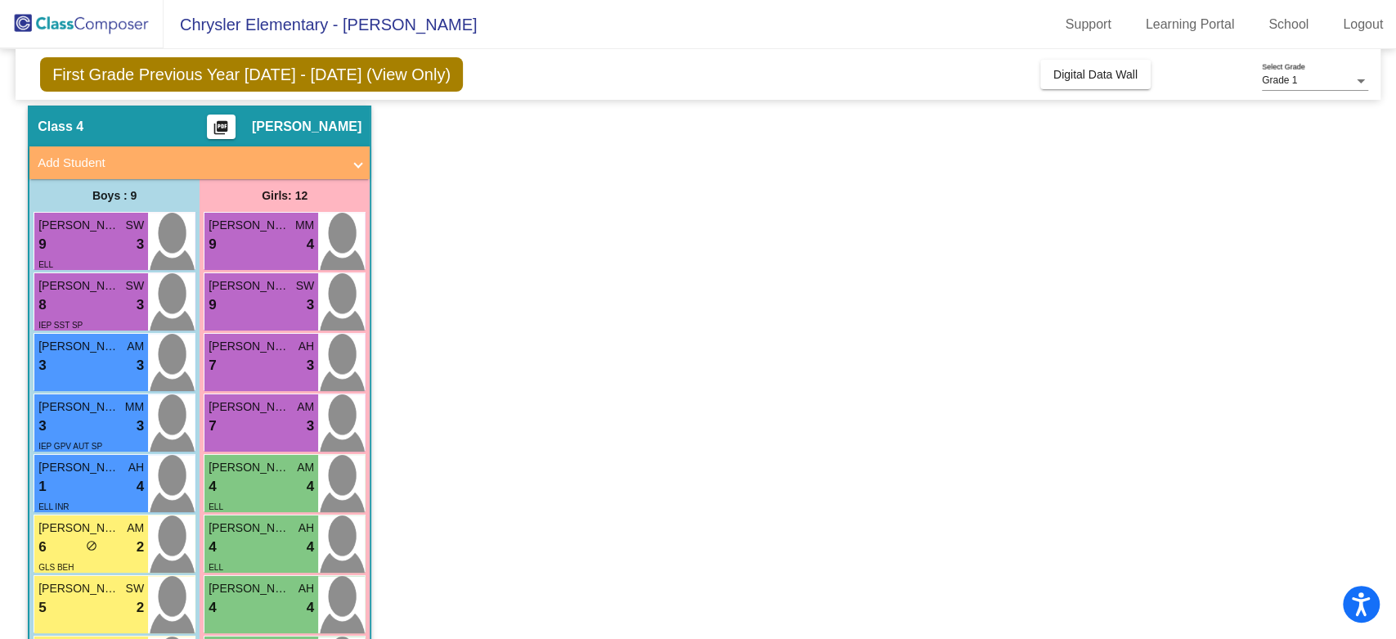
scroll to position [0, 0]
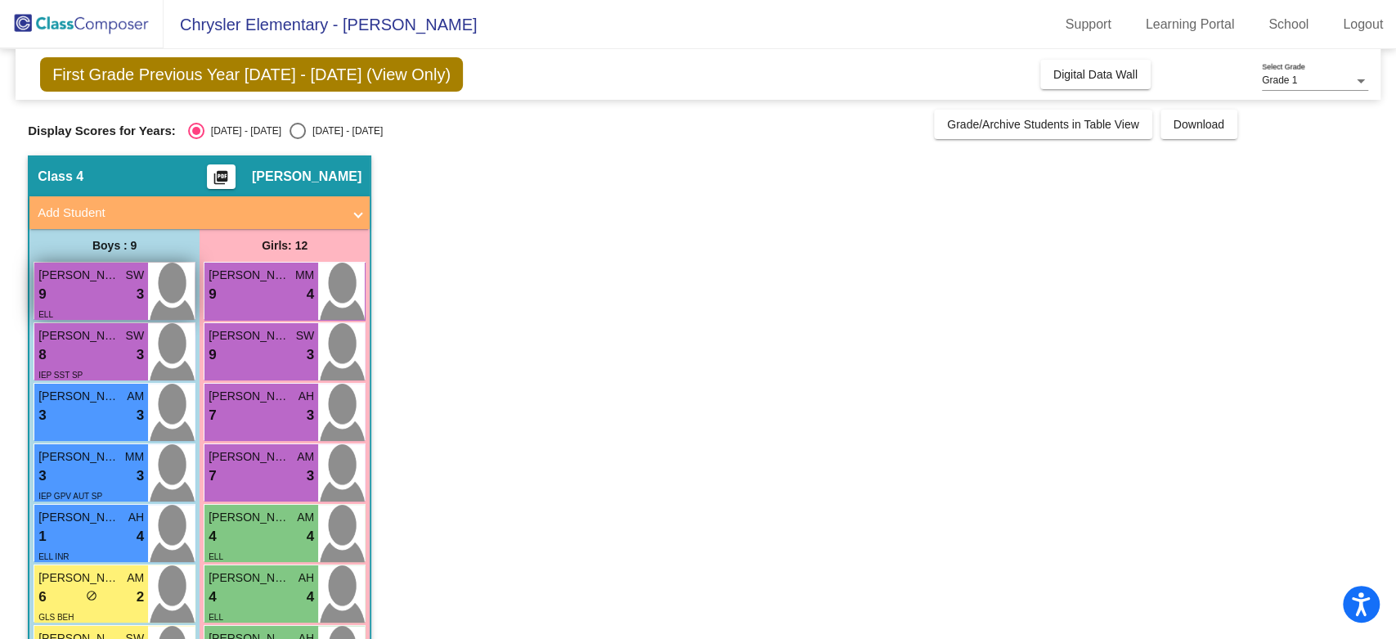
click at [58, 284] on div "9 lock do_not_disturb_alt 3" at bounding box center [91, 294] width 106 height 21
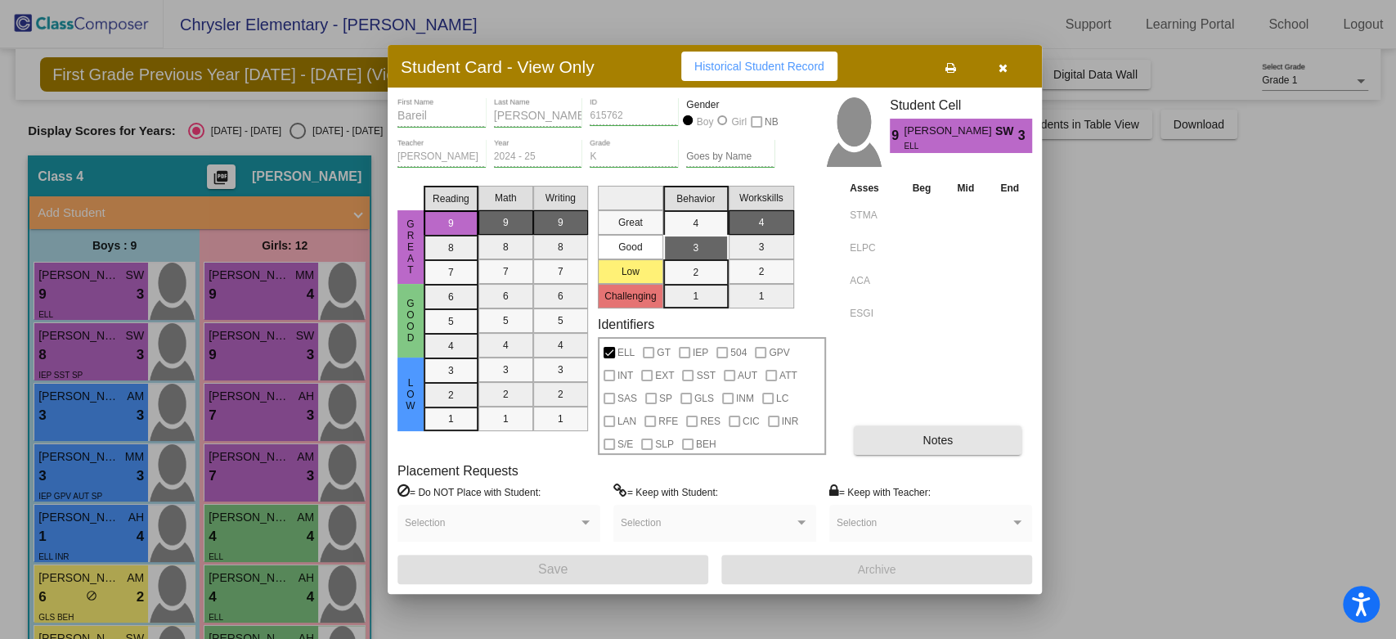
click at [996, 432] on button "Notes" at bounding box center [938, 439] width 168 height 29
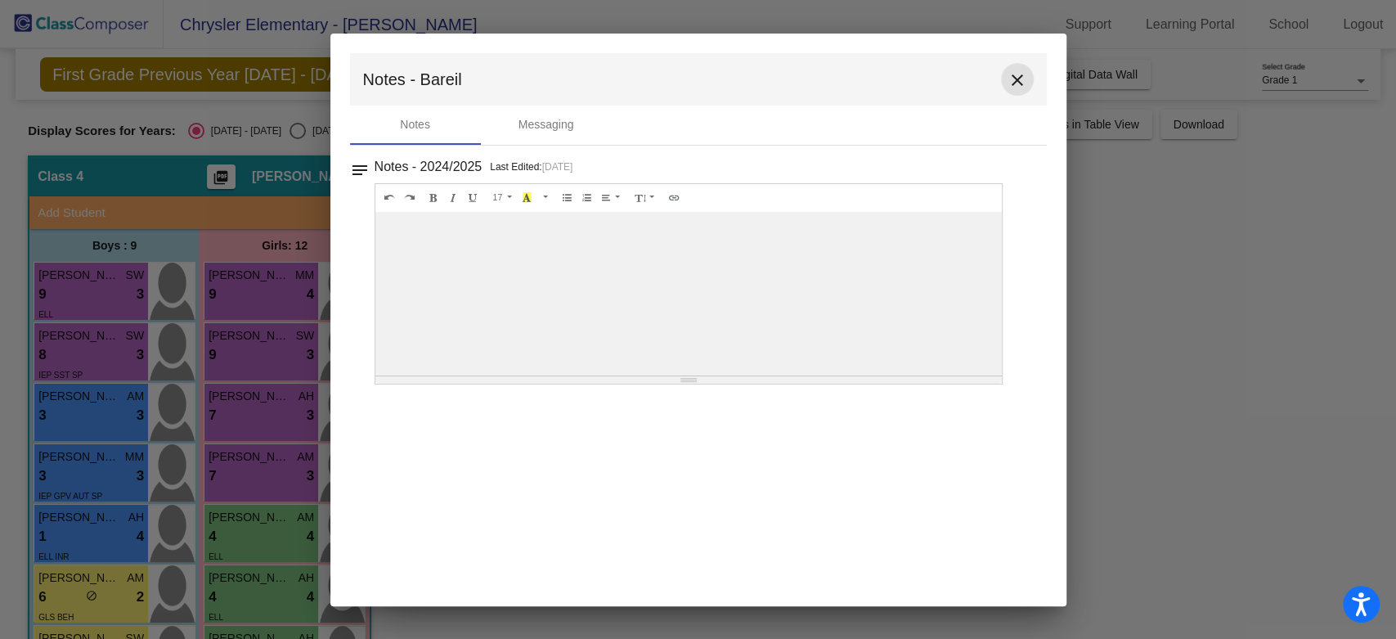
click at [1018, 79] on mat-icon "close" at bounding box center [1018, 80] width 20 height 20
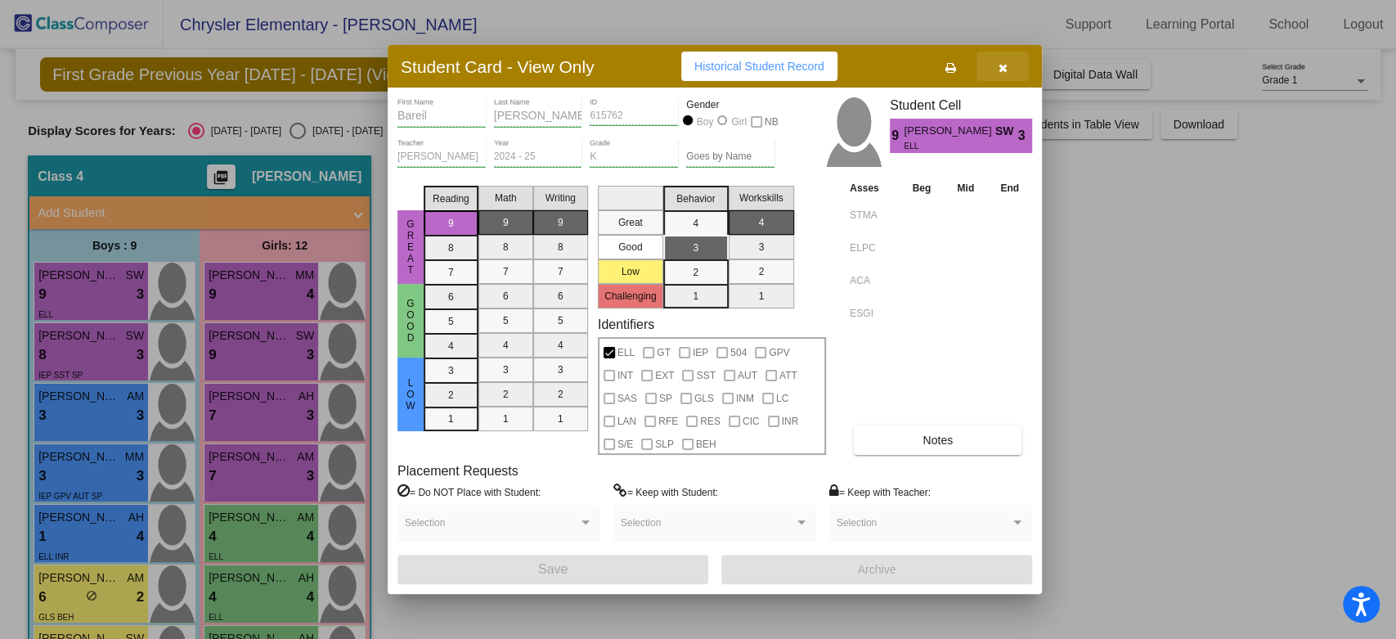
click at [1003, 74] on button "button" at bounding box center [1003, 66] width 52 height 29
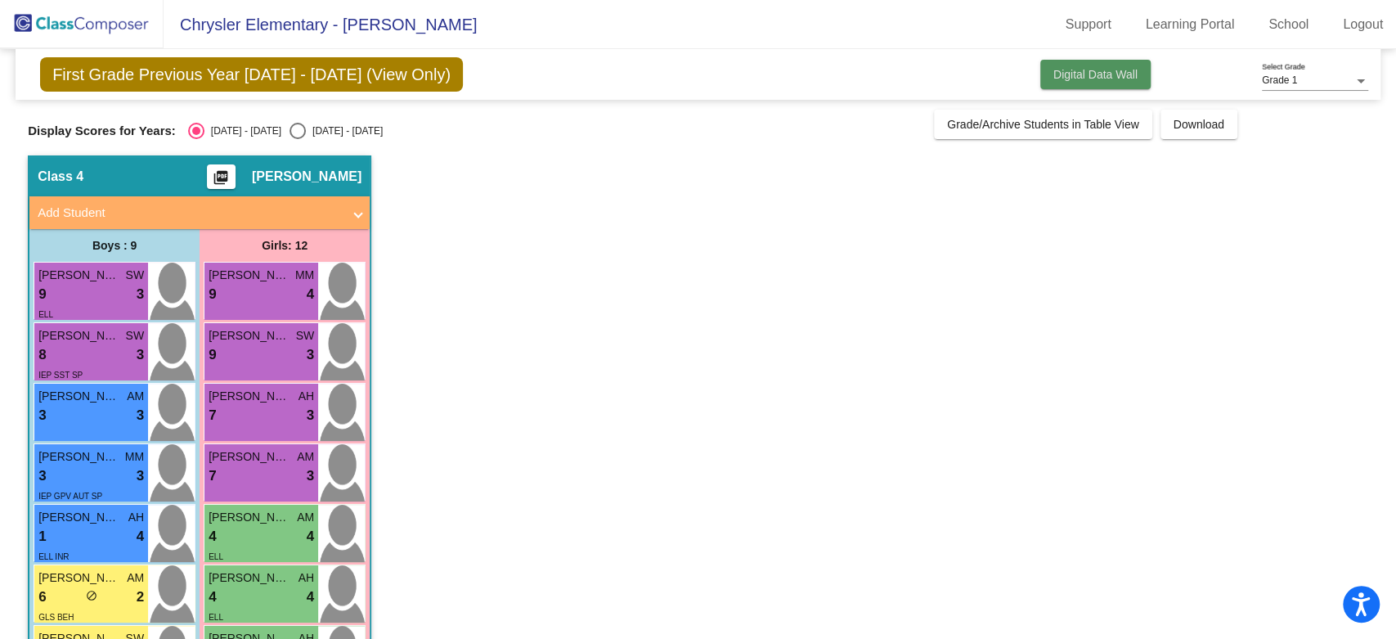
click at [1059, 73] on span "Digital Data Wall" at bounding box center [1095, 74] width 84 height 13
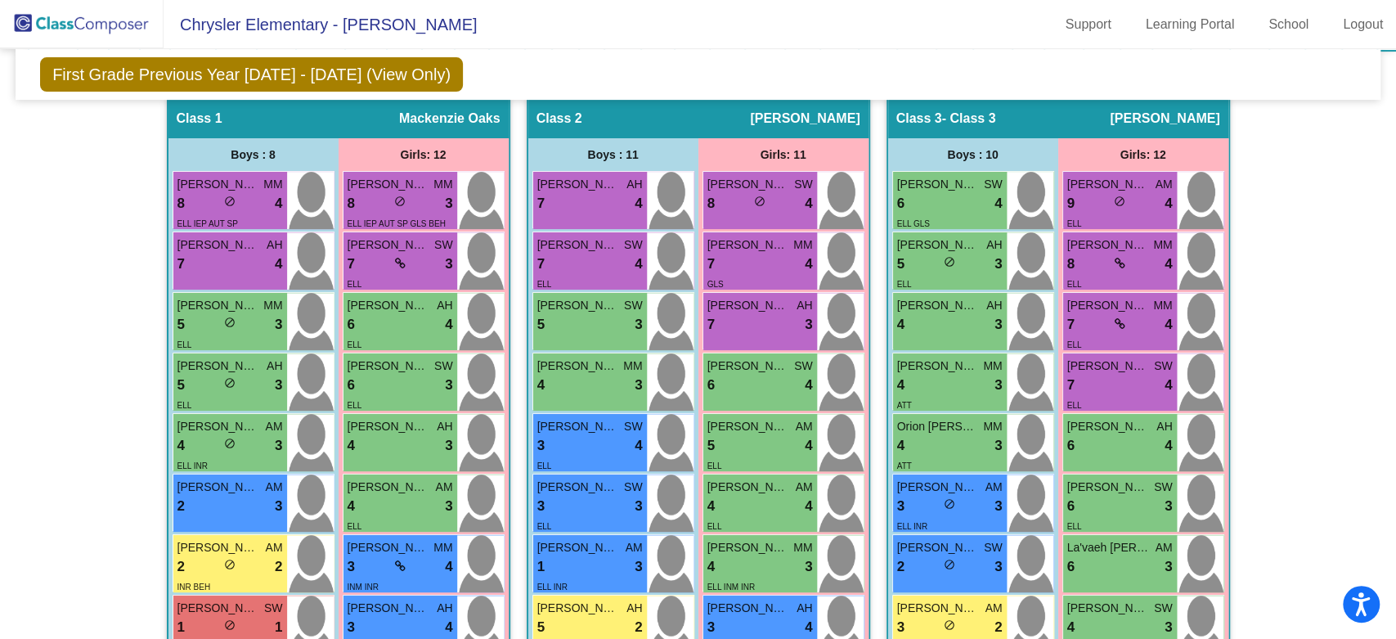
scroll to position [356, 0]
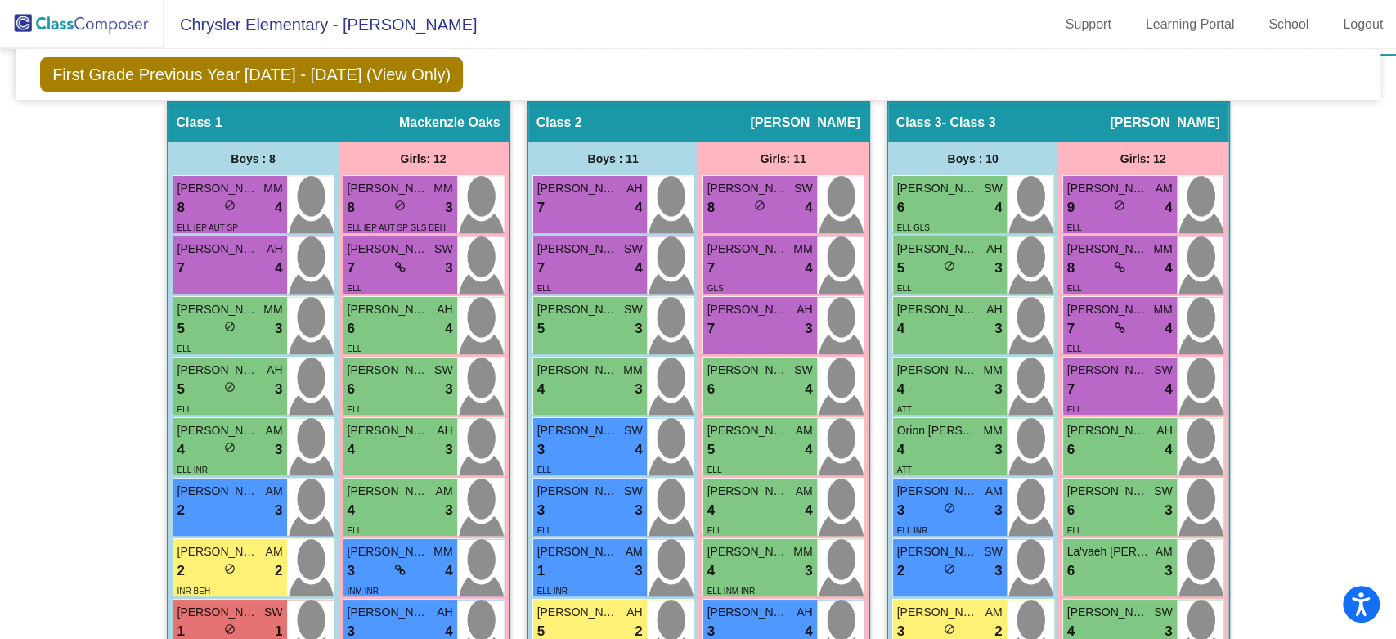
click at [1008, 431] on img at bounding box center [1030, 446] width 47 height 57
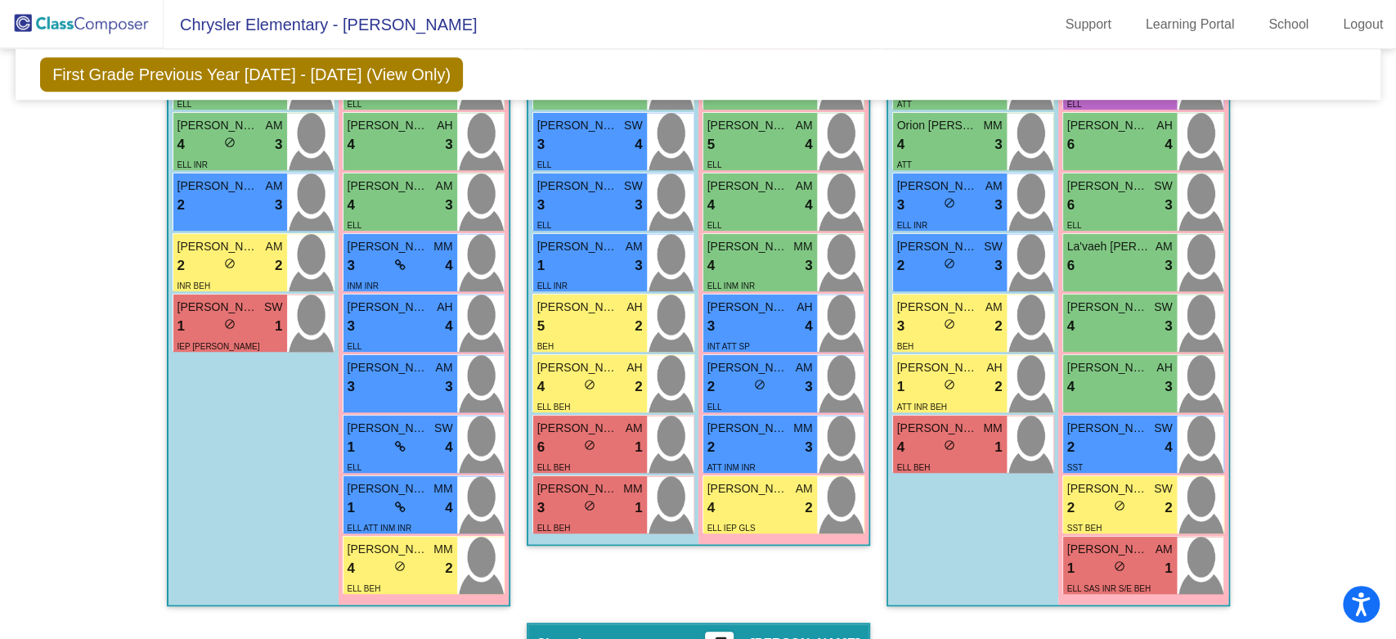
scroll to position [665, 0]
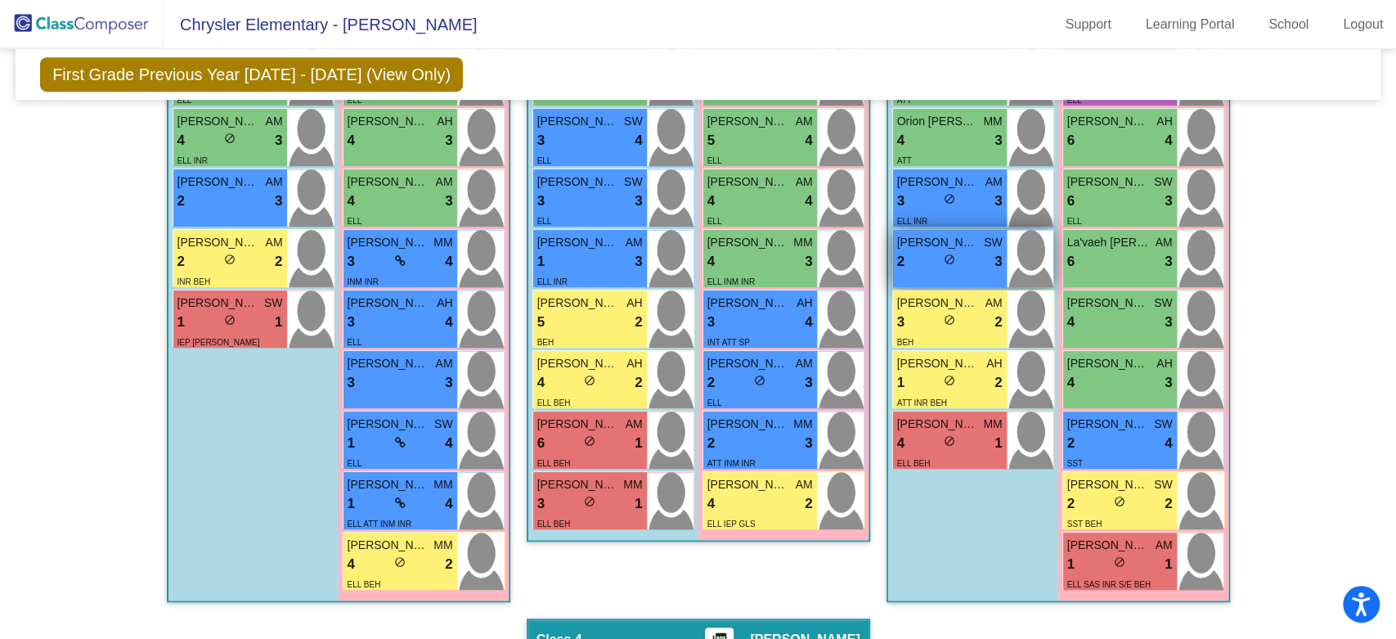
click at [990, 272] on div "[PERSON_NAME] SW 2 lock do_not_disturb_alt 3" at bounding box center [950, 258] width 114 height 57
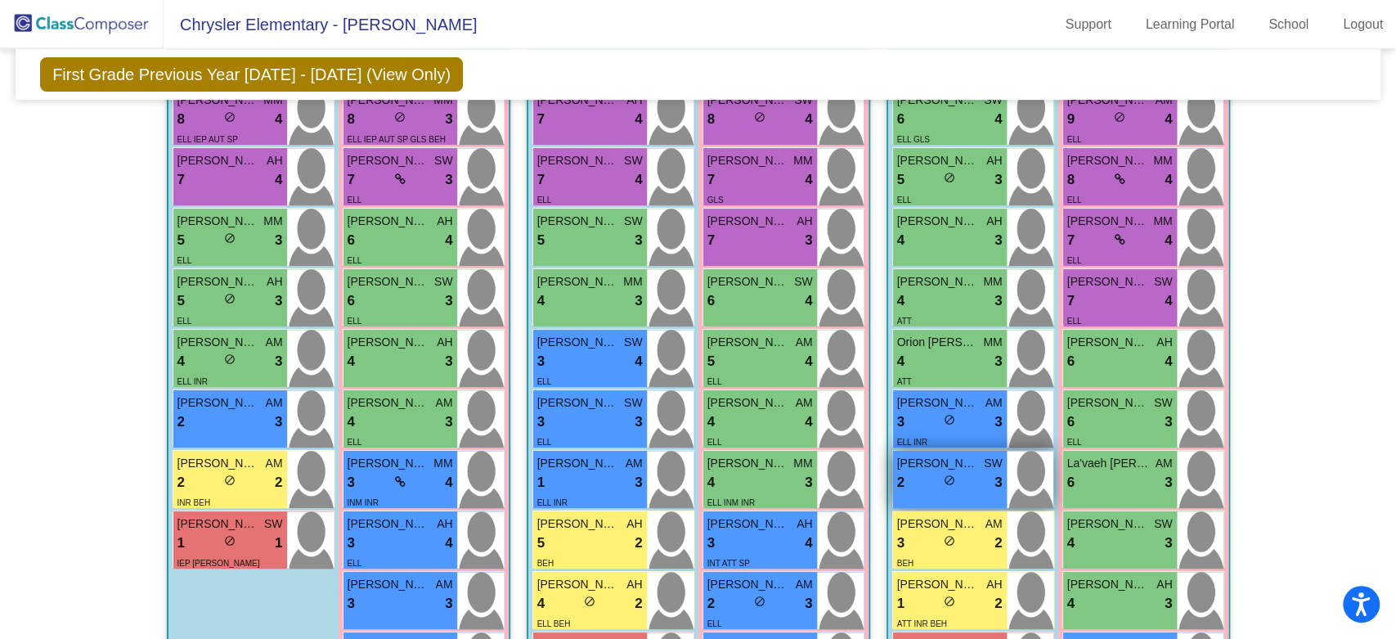
scroll to position [438, 0]
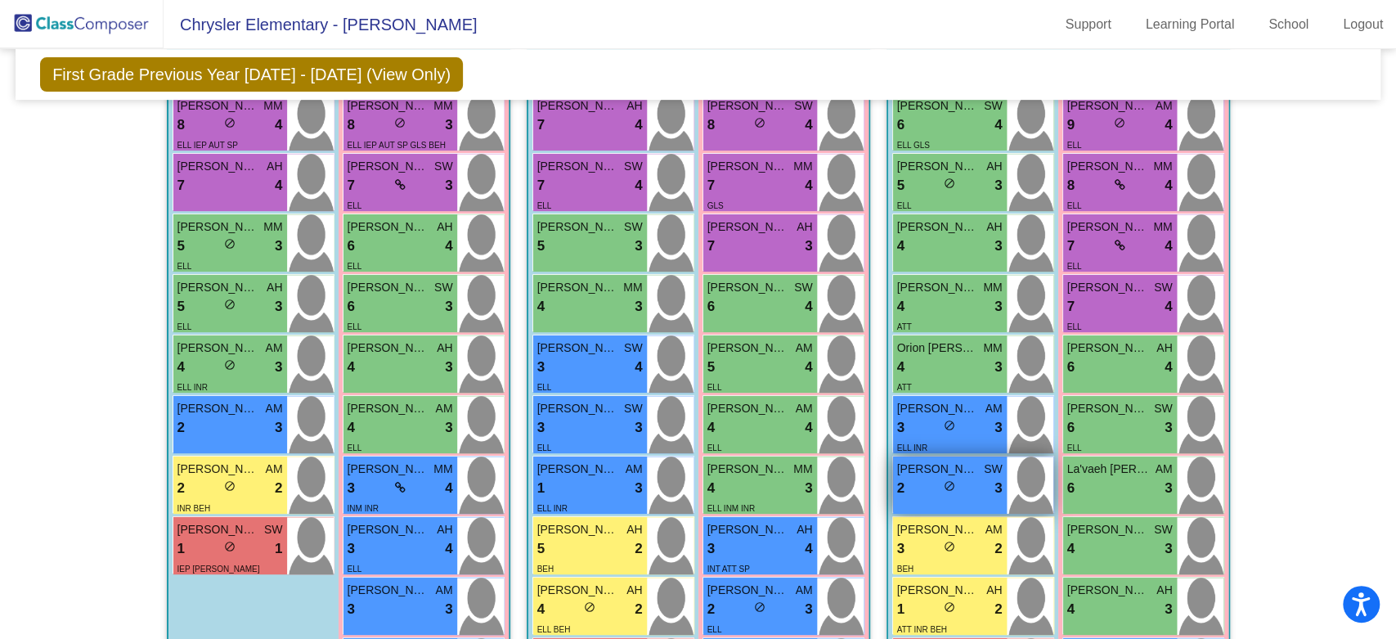
click at [971, 465] on span "[PERSON_NAME]" at bounding box center [938, 468] width 82 height 17
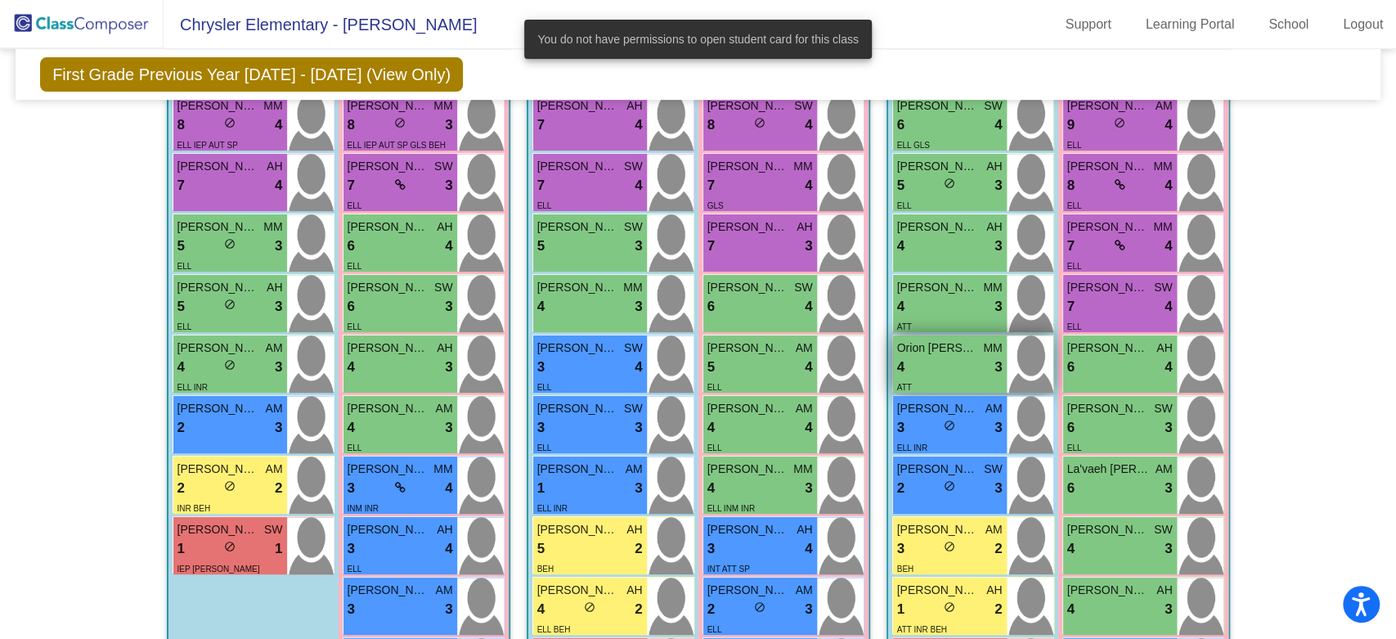
click at [1034, 352] on img at bounding box center [1030, 363] width 47 height 57
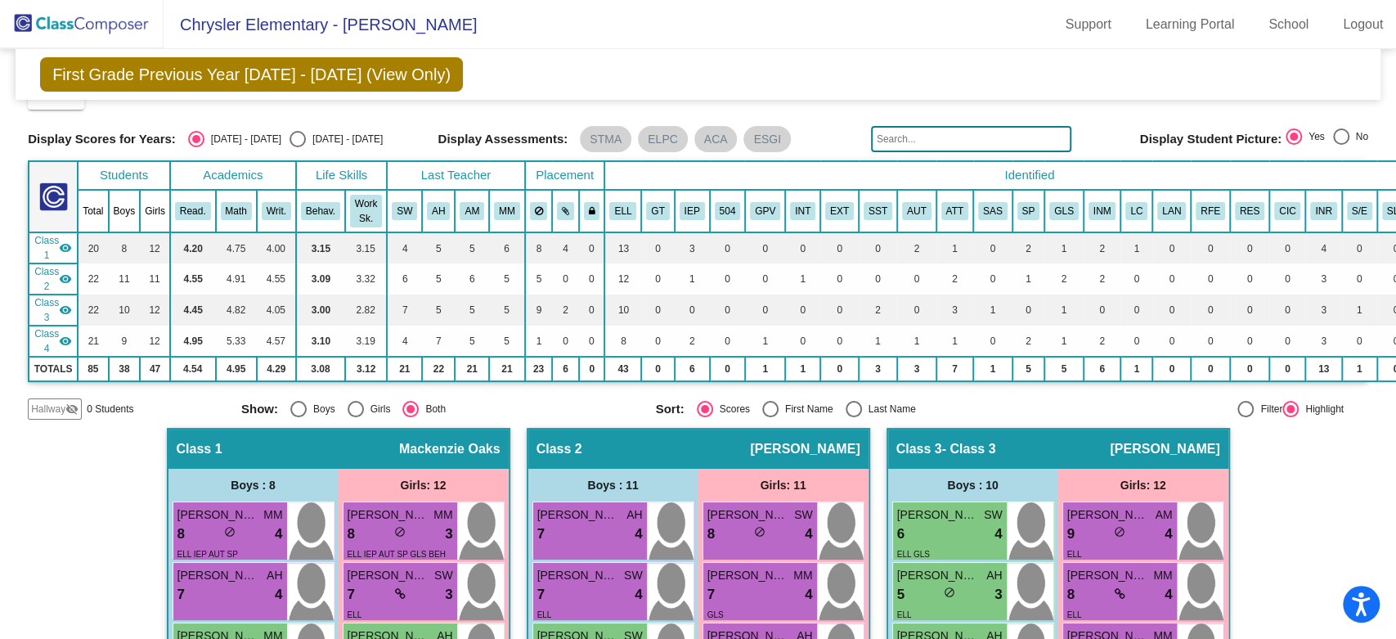
scroll to position [0, 0]
